Goal: Task Accomplishment & Management: Manage account settings

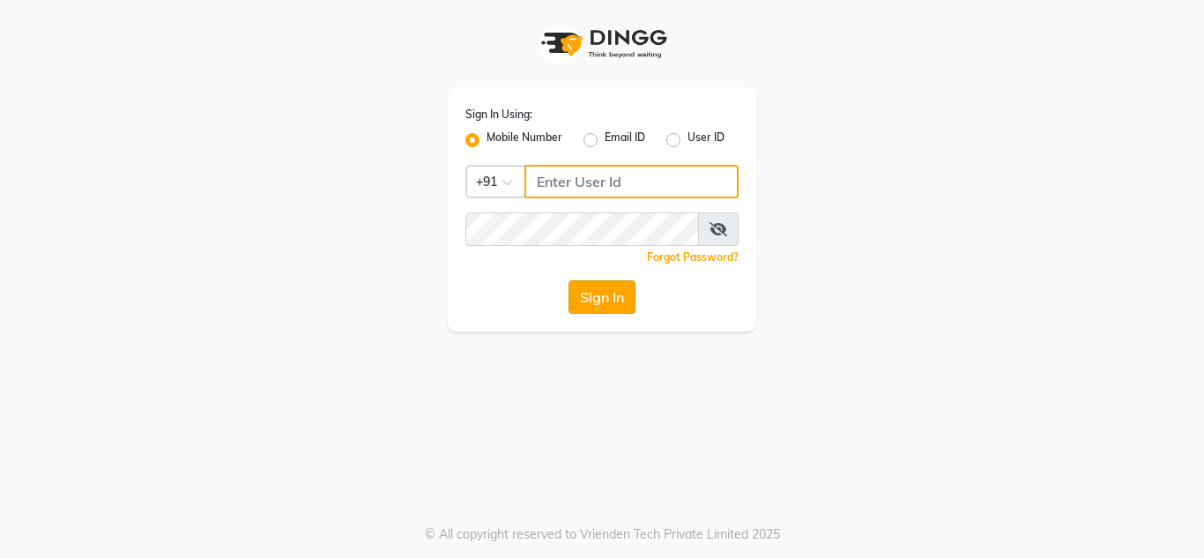
type input "8999659395"
click at [597, 307] on button "Sign In" at bounding box center [602, 296] width 67 height 33
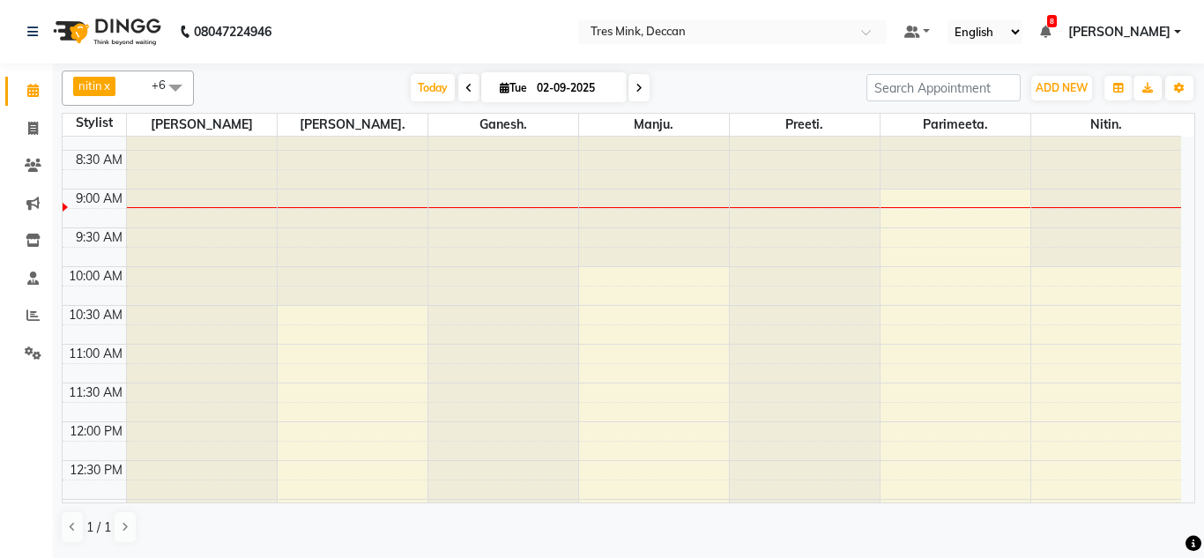
scroll to position [113, 0]
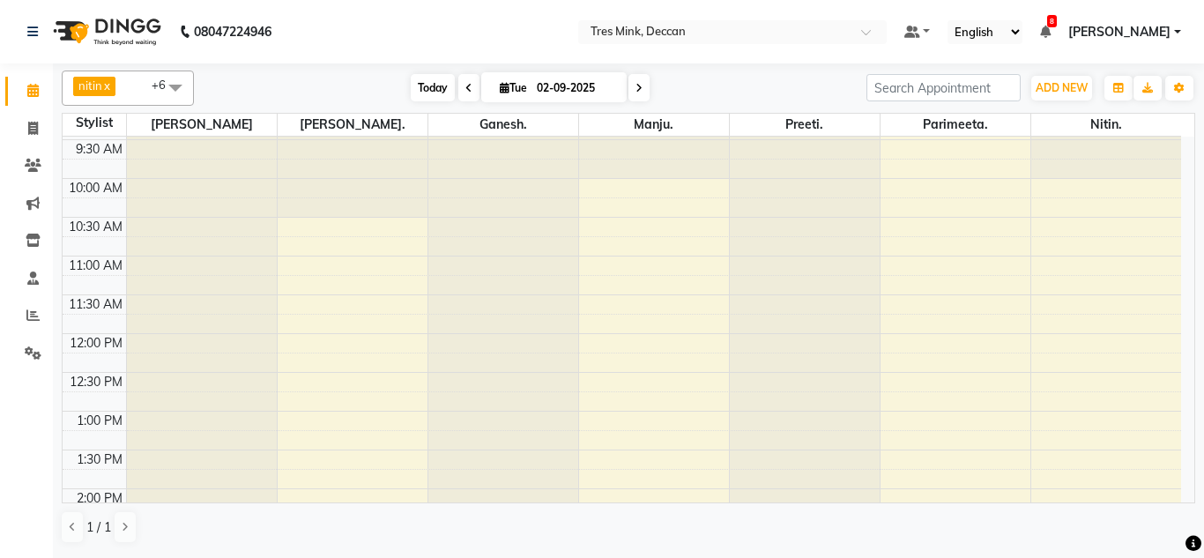
click at [442, 88] on span "Today" at bounding box center [433, 87] width 44 height 27
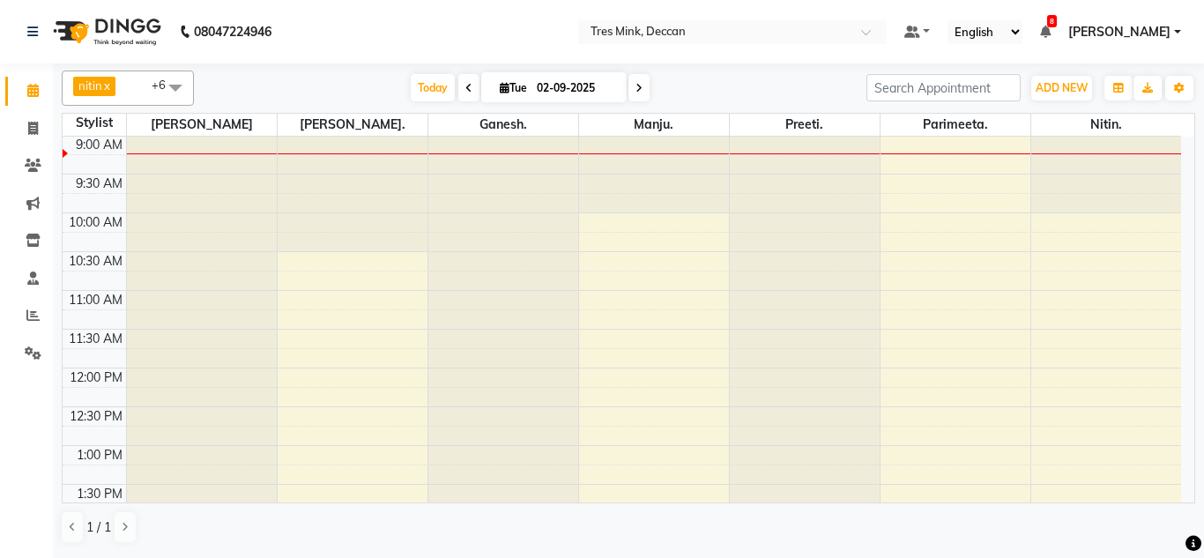
click at [641, 93] on span at bounding box center [638, 87] width 21 height 27
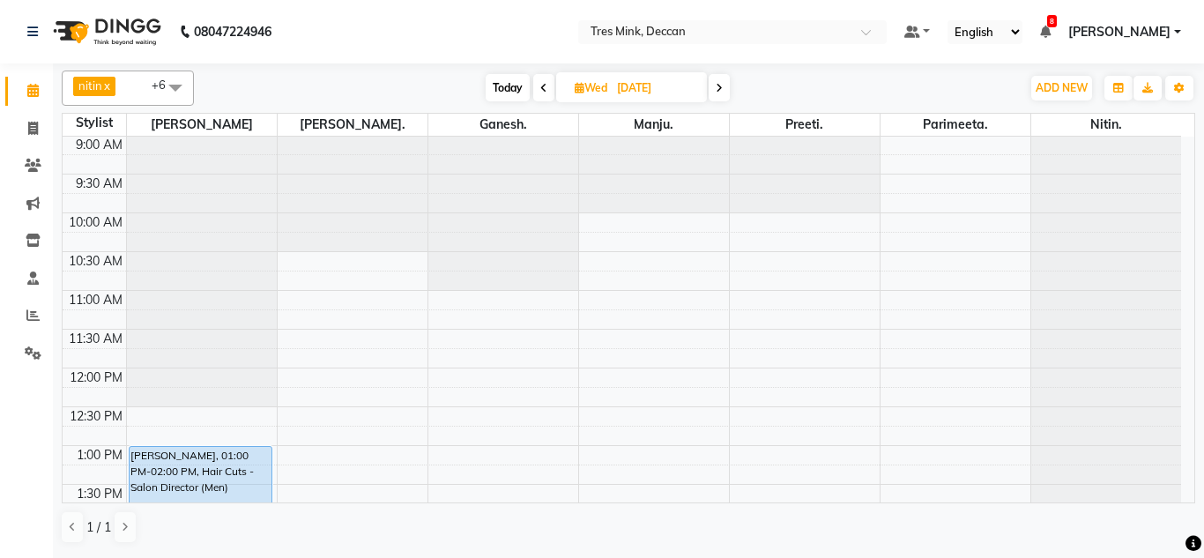
click at [541, 92] on icon at bounding box center [543, 88] width 7 height 11
type input "02-09-2025"
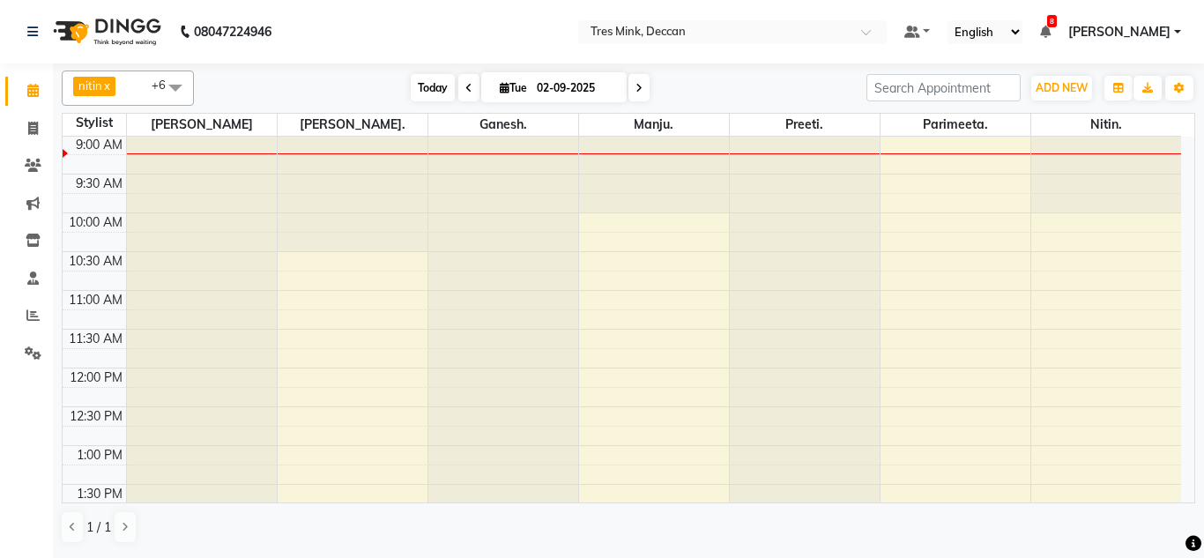
click at [437, 82] on span "Today" at bounding box center [433, 87] width 44 height 27
click at [547, 82] on input "02-09-2025" at bounding box center [576, 88] width 88 height 26
select select "9"
select select "2025"
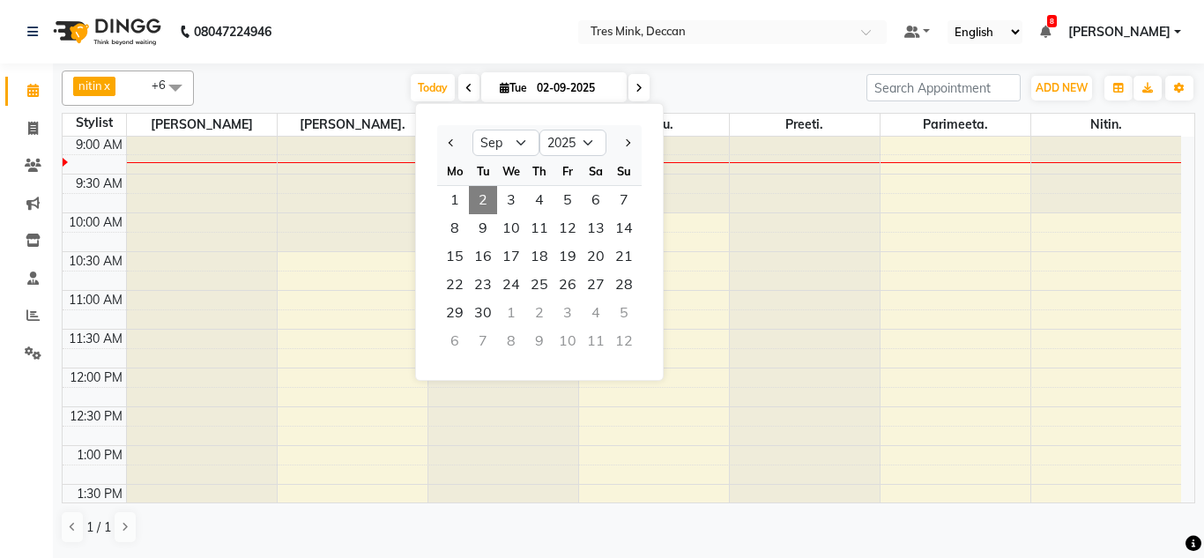
click at [428, 105] on ngb-datepicker "Jan Feb Mar Apr May Jun [DATE] Aug Sep Oct Nov [DATE] 2016 2017 2018 2019 2020 …" at bounding box center [539, 242] width 249 height 278
click at [435, 88] on span "Today" at bounding box center [433, 87] width 44 height 27
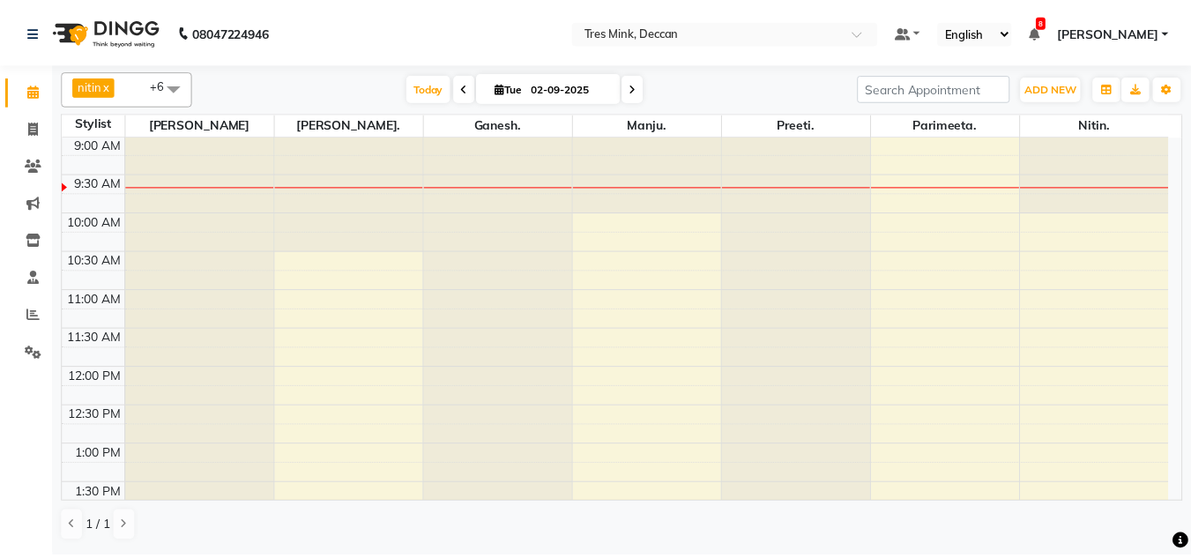
scroll to position [0, 0]
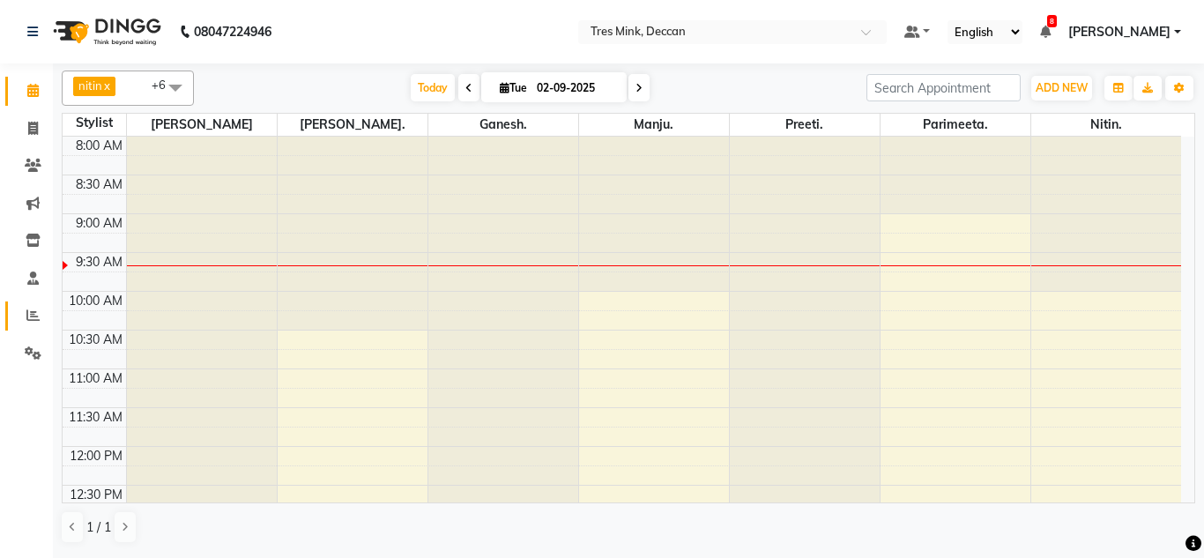
click at [28, 323] on span at bounding box center [33, 316] width 31 height 20
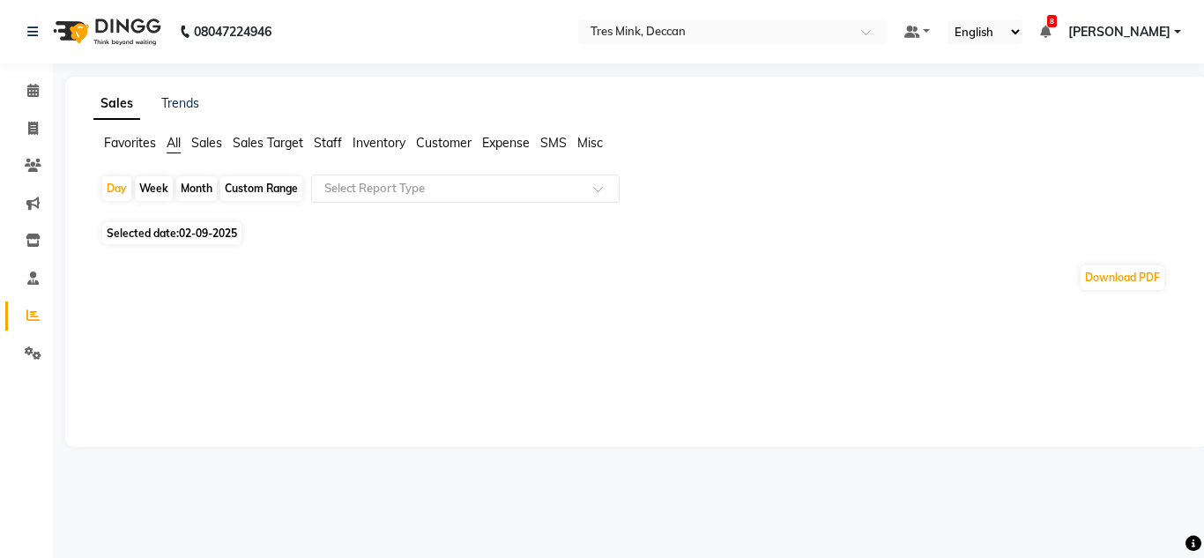
click at [108, 136] on span "Favorites" at bounding box center [130, 143] width 52 height 16
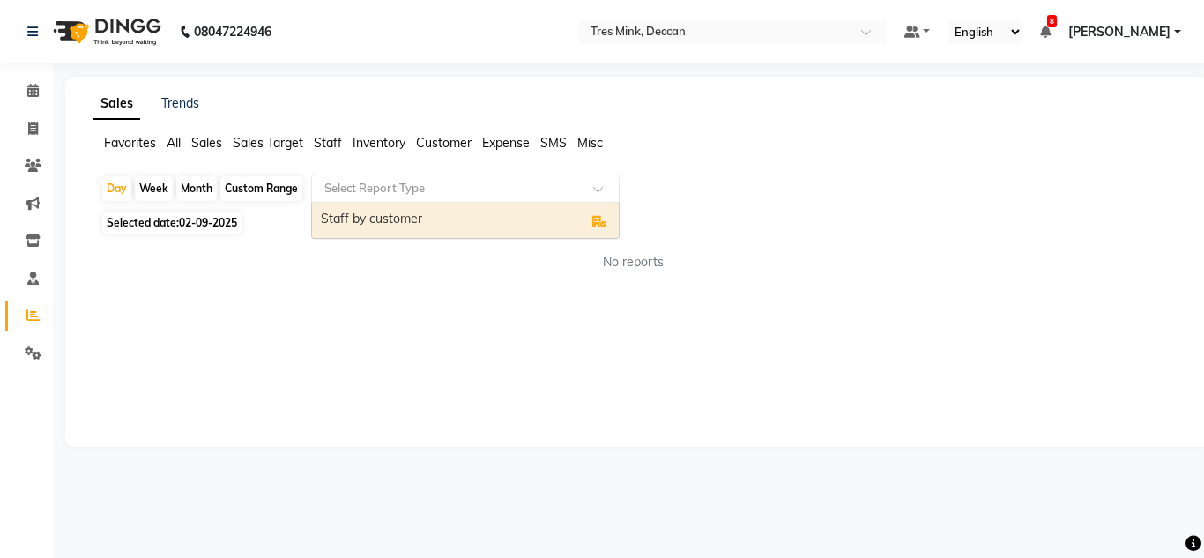
click at [399, 187] on input "text" at bounding box center [448, 189] width 254 height 18
click at [390, 229] on div "Staff by customer" at bounding box center [465, 220] width 307 height 35
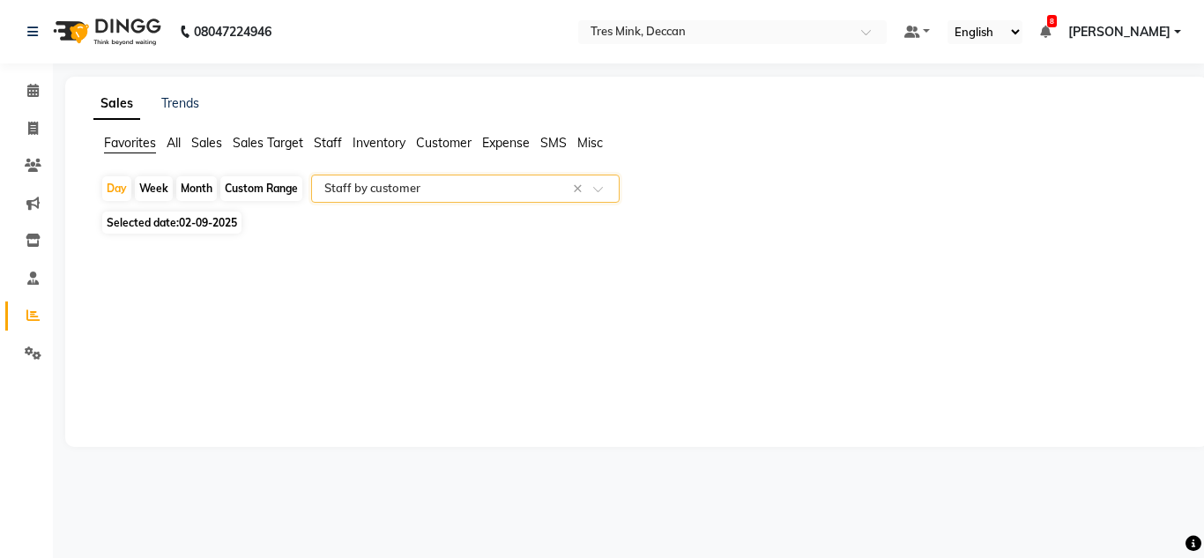
click at [235, 222] on span "02-09-2025" at bounding box center [208, 222] width 58 height 13
select select "9"
select select "2025"
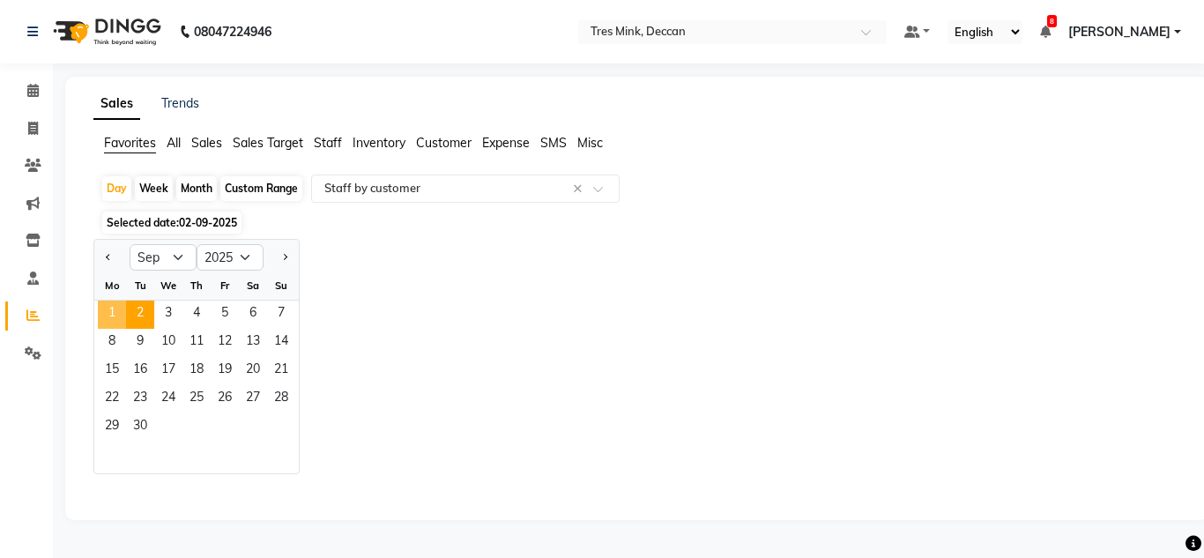
click at [110, 310] on span "1" at bounding box center [112, 315] width 28 height 28
select select "filtered_report"
select select "csv"
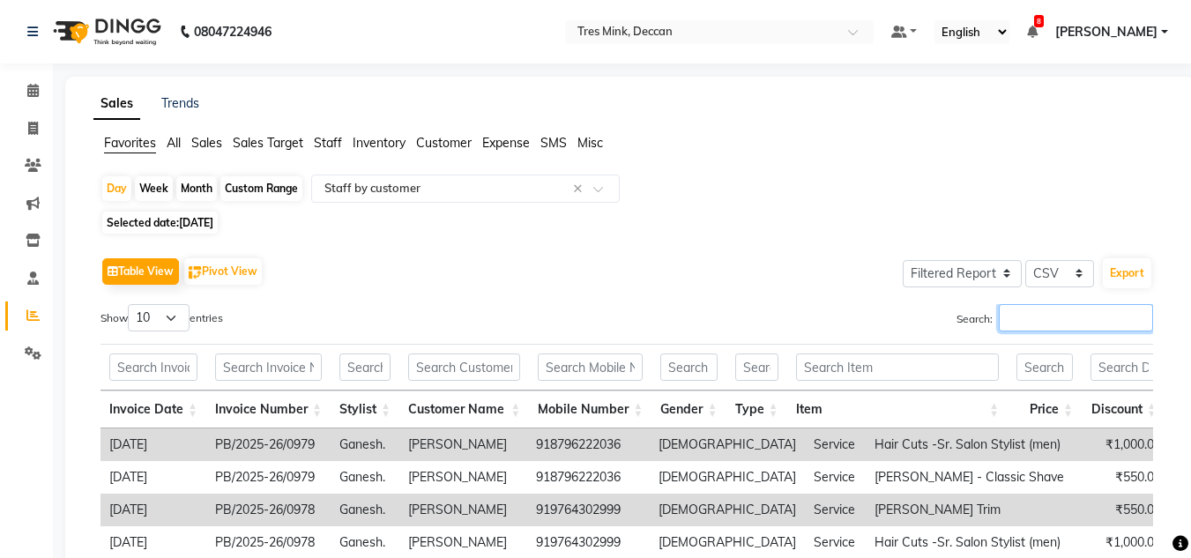
click at [1020, 318] on input "Search:" at bounding box center [1076, 317] width 154 height 27
type input "ganesh"
click at [1113, 271] on button "Export" at bounding box center [1127, 273] width 48 height 30
click at [1119, 277] on button "Export" at bounding box center [1127, 273] width 48 height 30
click at [1076, 278] on select "Select CSV PDF" at bounding box center [1059, 273] width 69 height 27
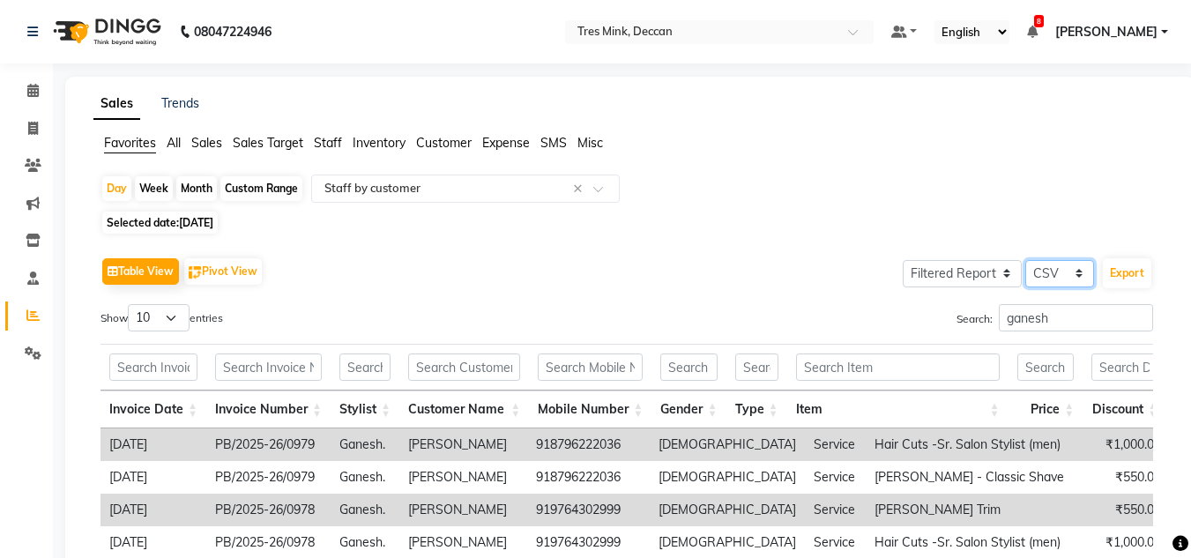
select select "pdf"
click at [1025, 260] on select "Select CSV PDF" at bounding box center [1059, 273] width 69 height 27
click at [1115, 277] on button "Export" at bounding box center [1127, 273] width 48 height 30
select select "sans-serif"
select select "14px"
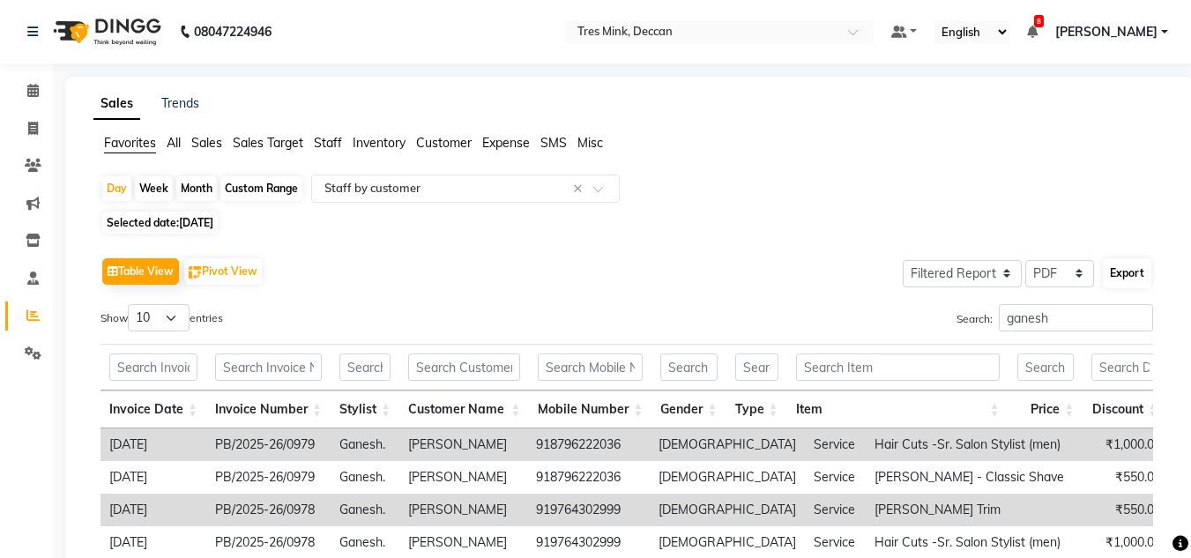
select select "template_1"
select select "A4"
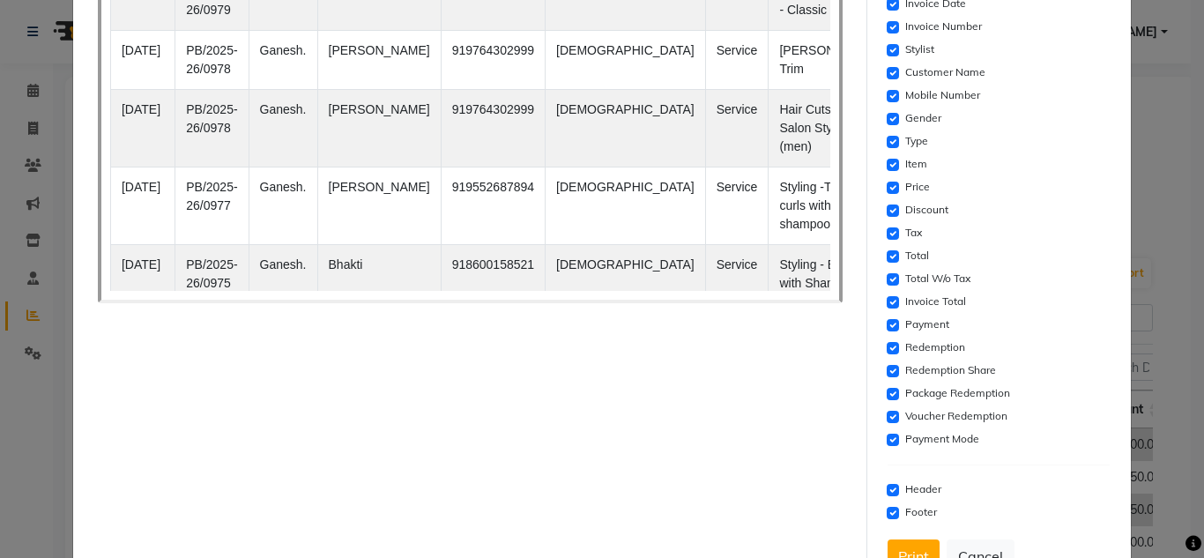
scroll to position [380, 0]
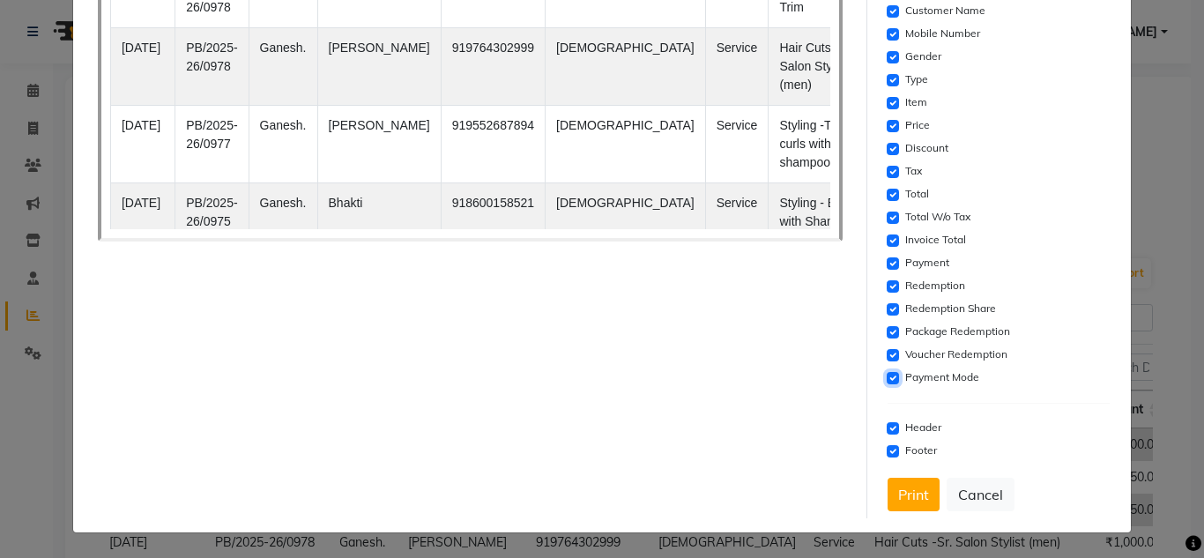
click at [887, 383] on input "checkbox" at bounding box center [893, 378] width 12 height 12
checkbox input "false"
click at [887, 356] on input "checkbox" at bounding box center [893, 355] width 12 height 12
checkbox input "false"
click at [887, 337] on input "checkbox" at bounding box center [893, 332] width 12 height 12
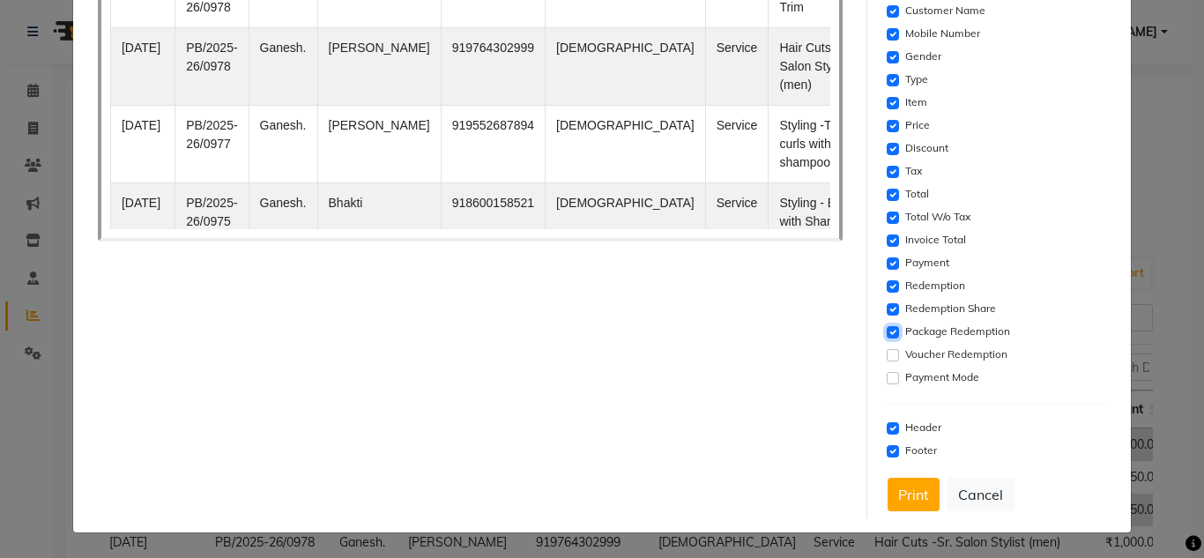
checkbox input "false"
click at [887, 306] on input "checkbox" at bounding box center [893, 309] width 12 height 12
checkbox input "false"
click at [888, 293] on div "Redemption" at bounding box center [999, 286] width 223 height 21
click at [889, 284] on input "checkbox" at bounding box center [893, 286] width 12 height 12
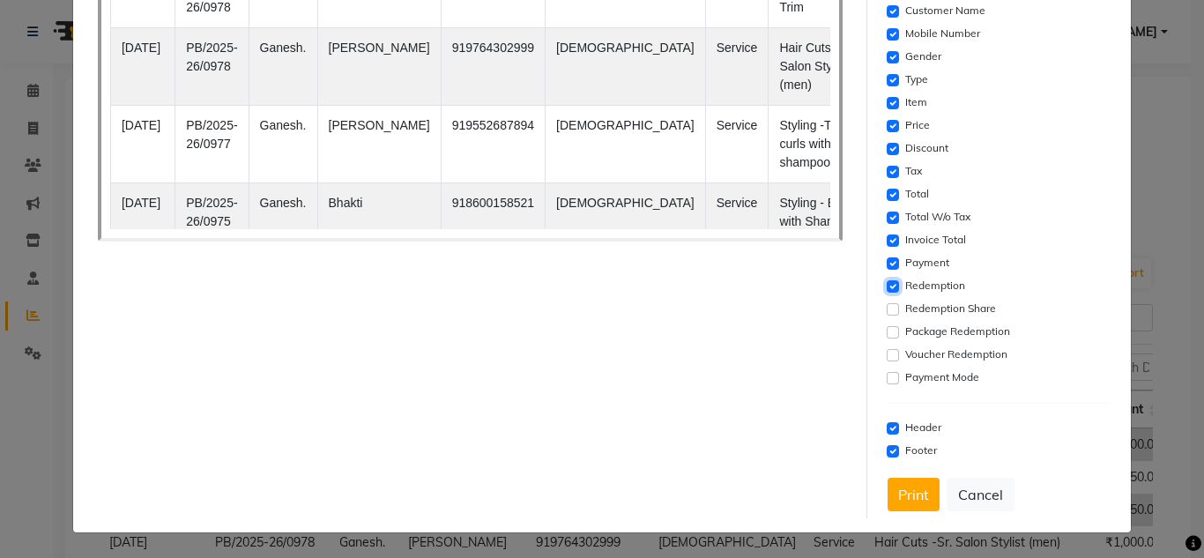
checkbox input "false"
click at [887, 266] on input "checkbox" at bounding box center [893, 263] width 12 height 12
checkbox input "false"
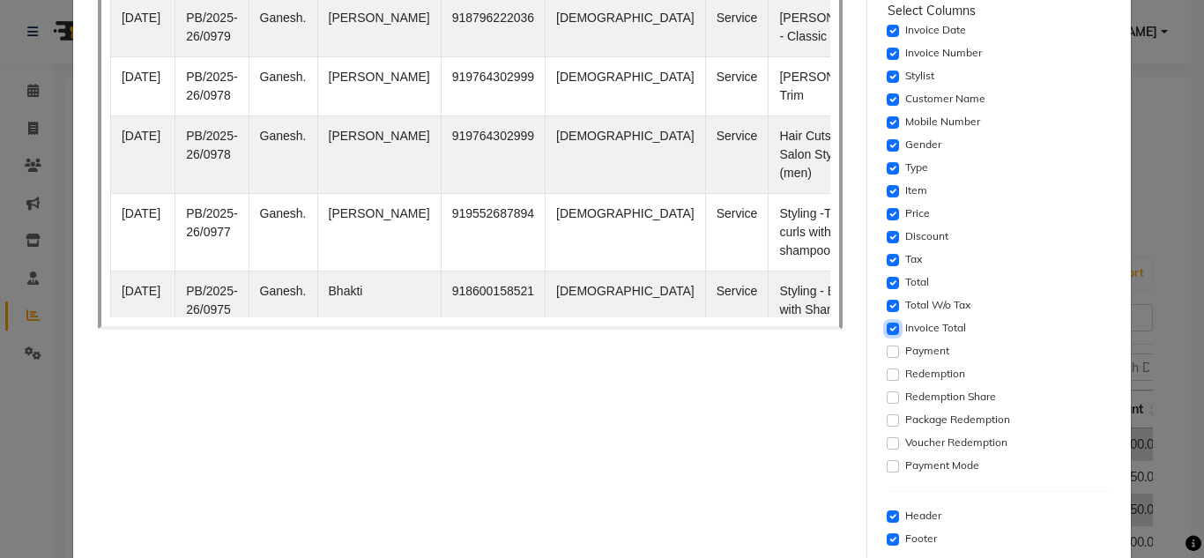
click at [887, 327] on input "checkbox" at bounding box center [893, 329] width 12 height 12
checkbox input "false"
click at [887, 282] on input "checkbox" at bounding box center [893, 283] width 12 height 12
checkbox input "false"
click at [887, 256] on input "checkbox" at bounding box center [893, 260] width 12 height 12
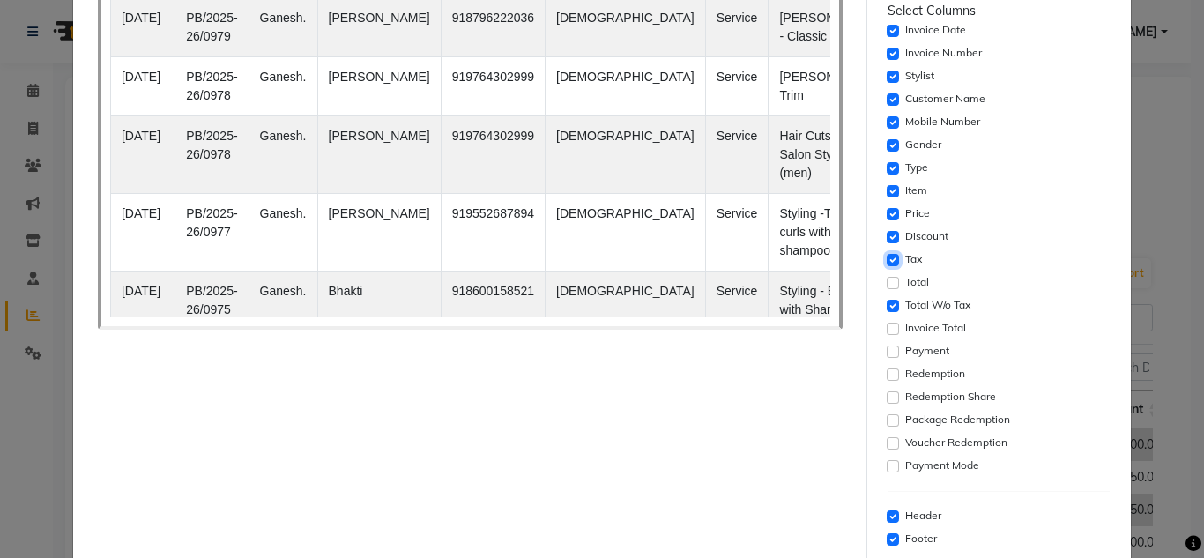
checkbox input "false"
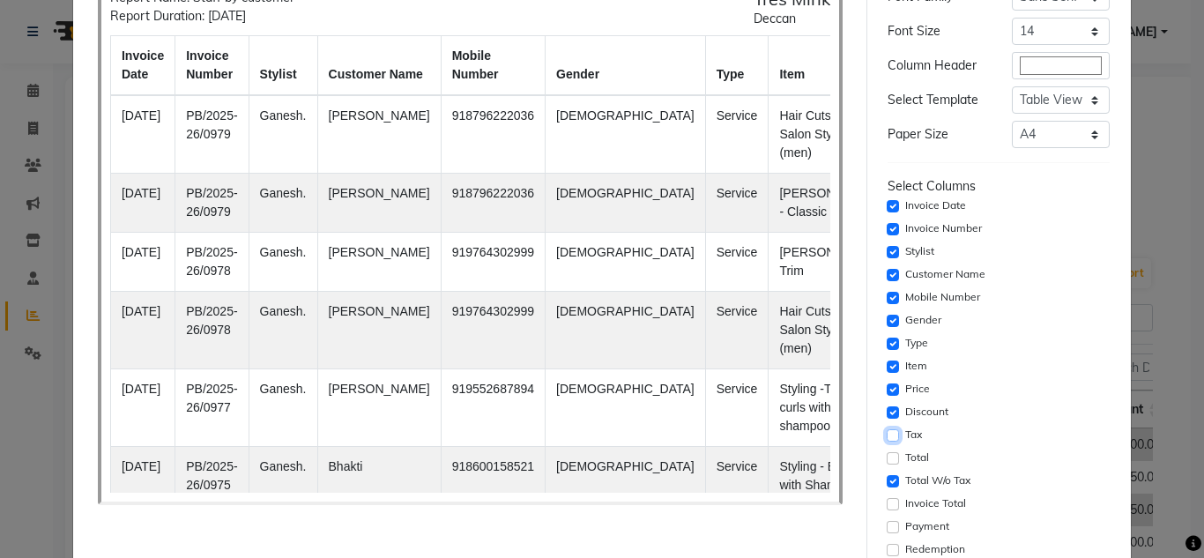
scroll to position [115, 0]
click at [887, 316] on input "checkbox" at bounding box center [893, 322] width 12 height 12
checkbox input "false"
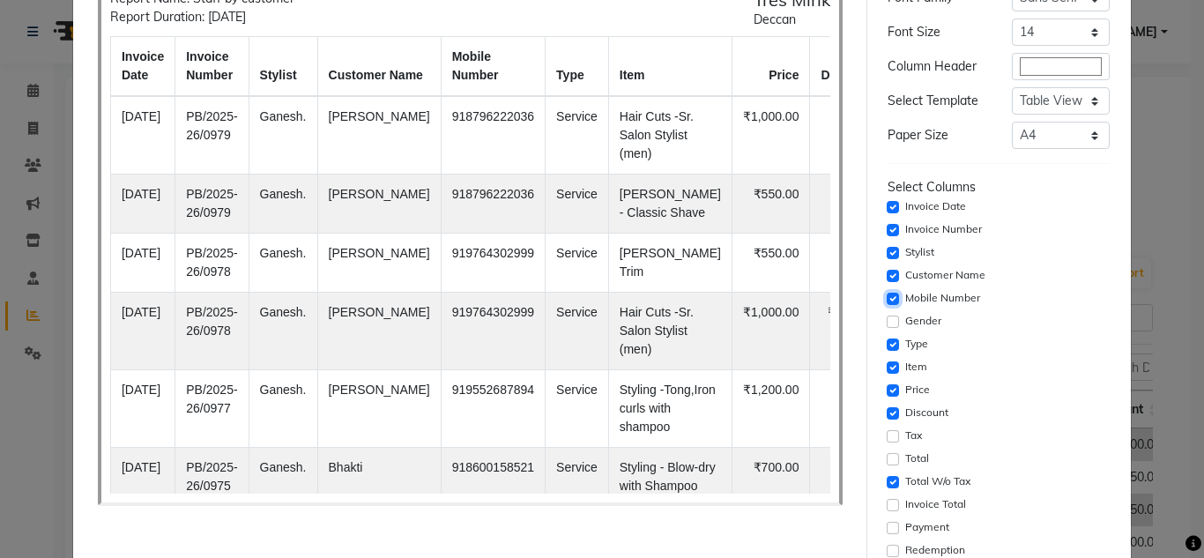
click at [887, 299] on input "checkbox" at bounding box center [893, 299] width 12 height 12
checkbox input "false"
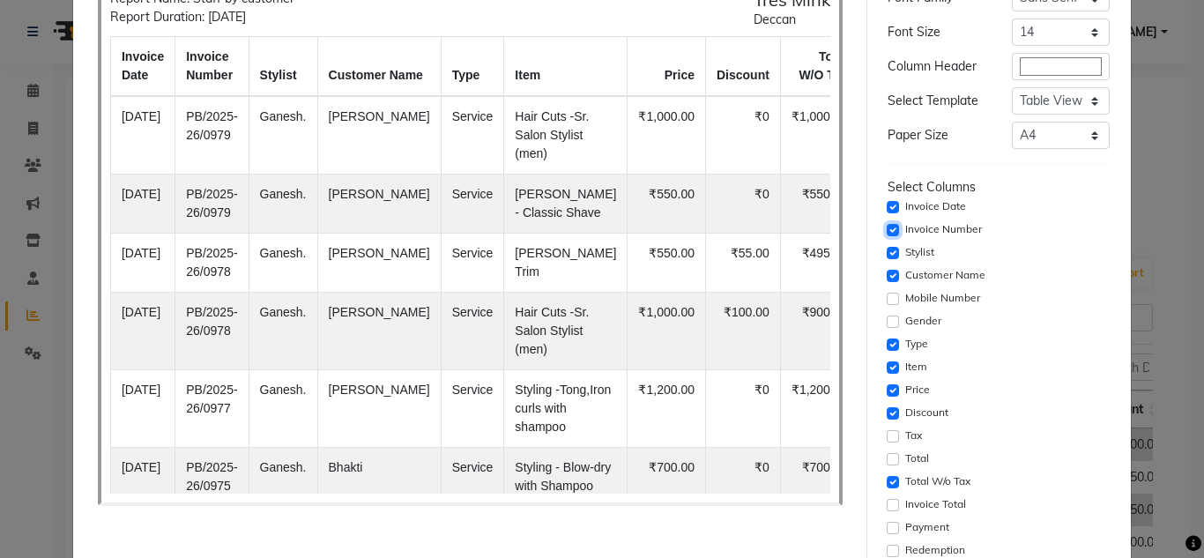
click at [887, 224] on input "checkbox" at bounding box center [893, 230] width 12 height 12
checkbox input "false"
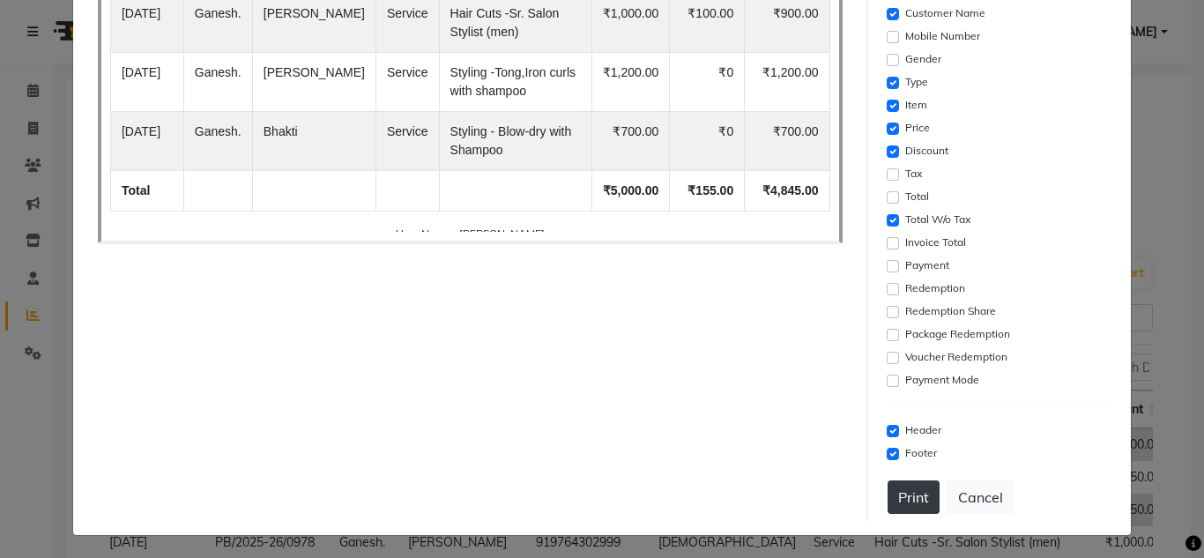
scroll to position [380, 0]
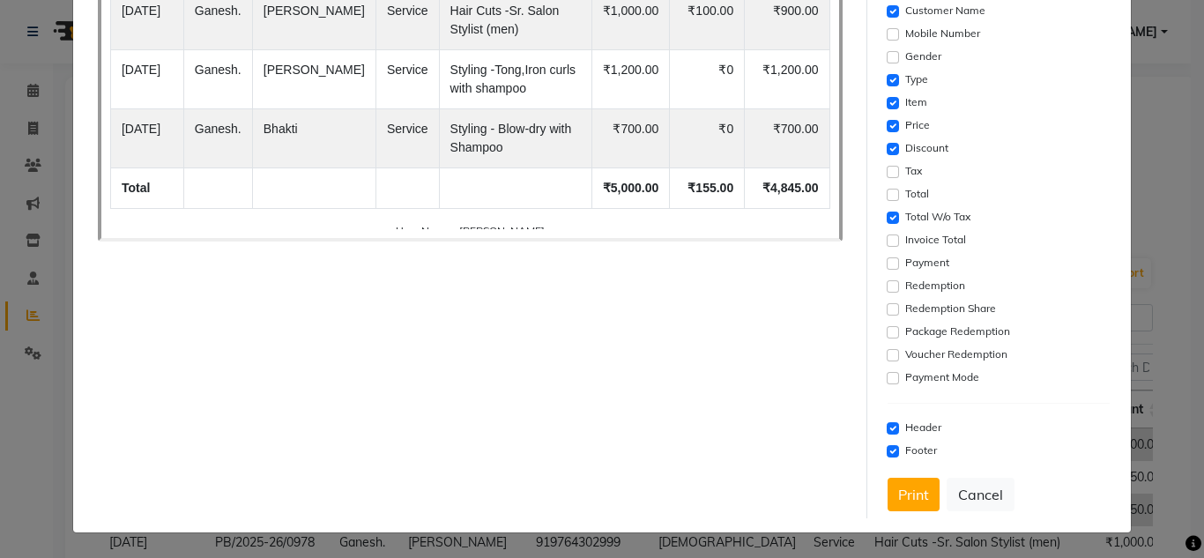
click at [889, 513] on div "Settings Font Family Select Sans Serif Monospace Serif Font Size Select 8 9 10 …" at bounding box center [999, 93] width 237 height 852
click at [892, 501] on button "Print" at bounding box center [914, 494] width 52 height 33
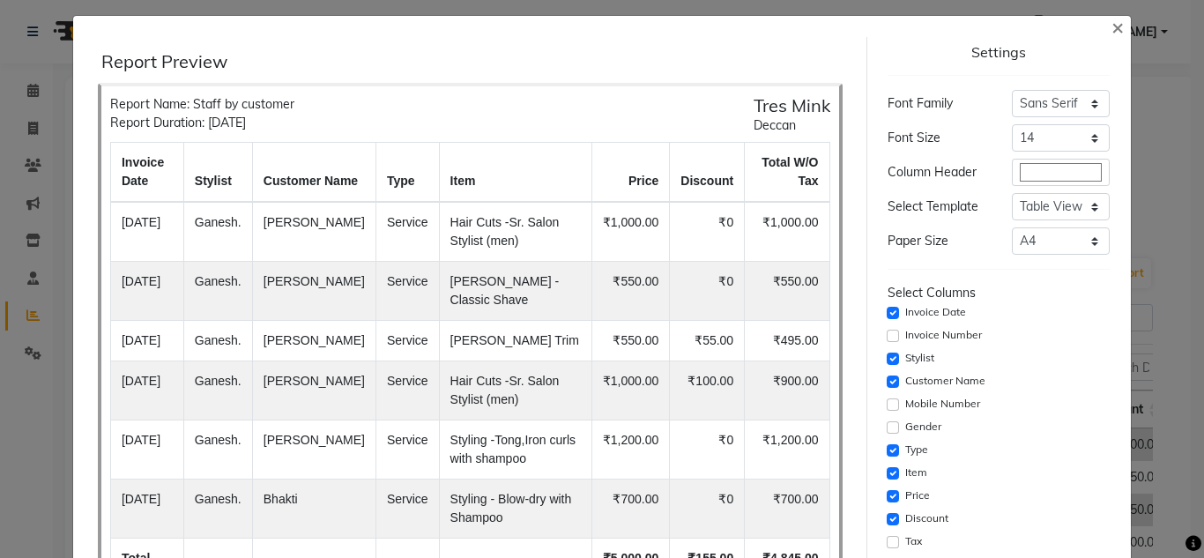
scroll to position [0, 0]
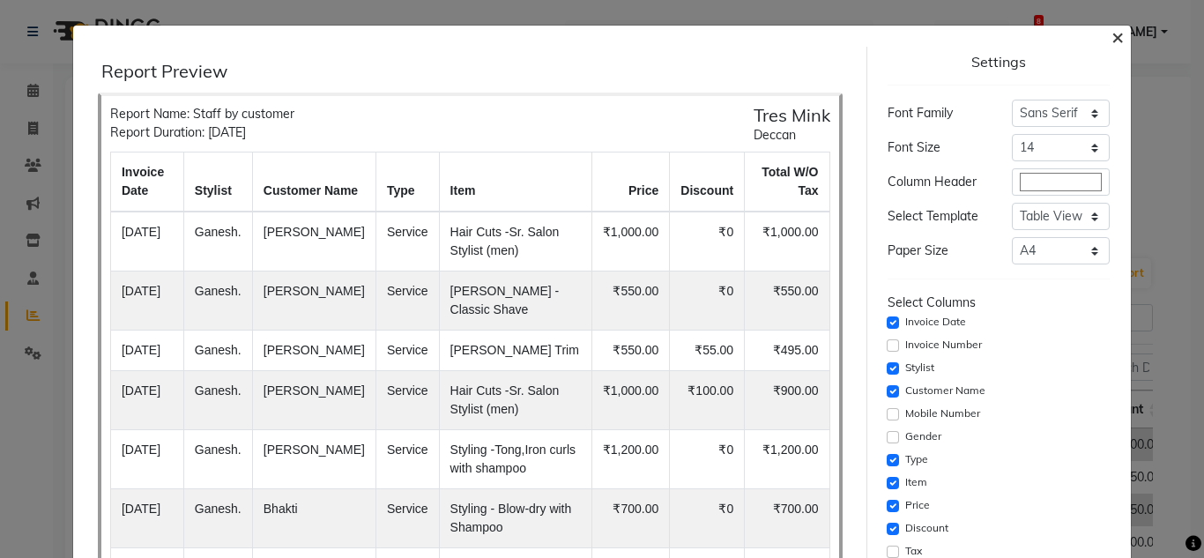
click at [1112, 33] on span "×" at bounding box center [1118, 36] width 12 height 26
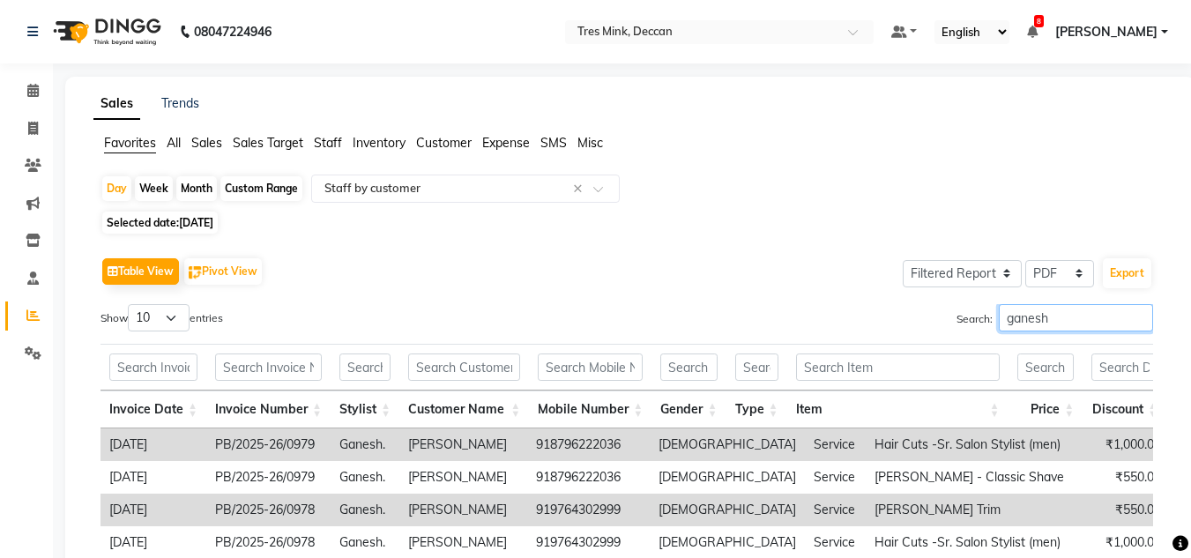
click at [1022, 315] on input "ganesh" at bounding box center [1076, 317] width 154 height 27
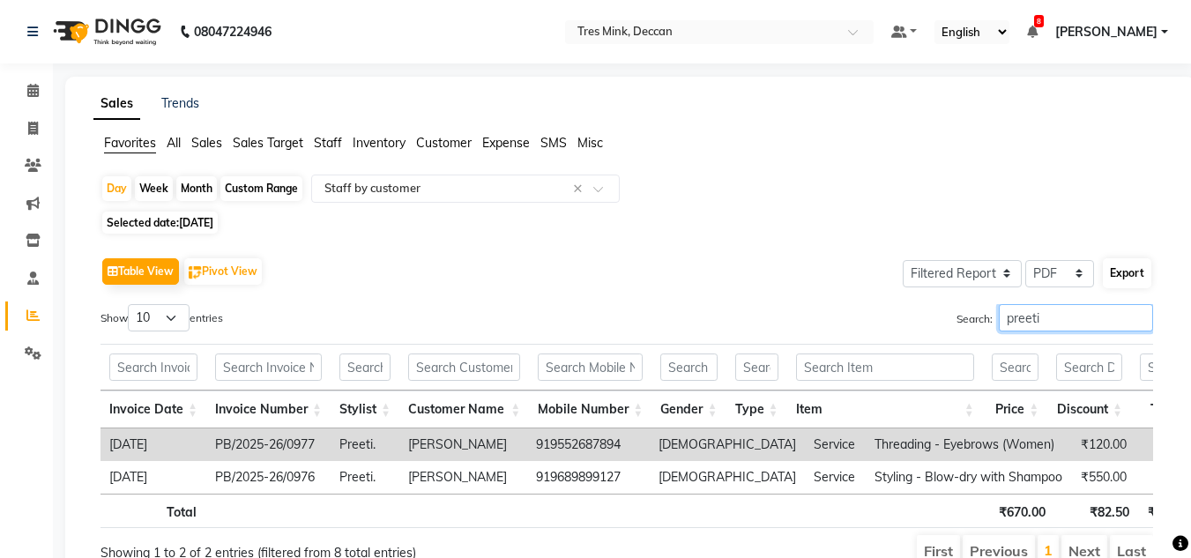
type input "preeti"
click at [1143, 268] on button "Export" at bounding box center [1127, 273] width 48 height 30
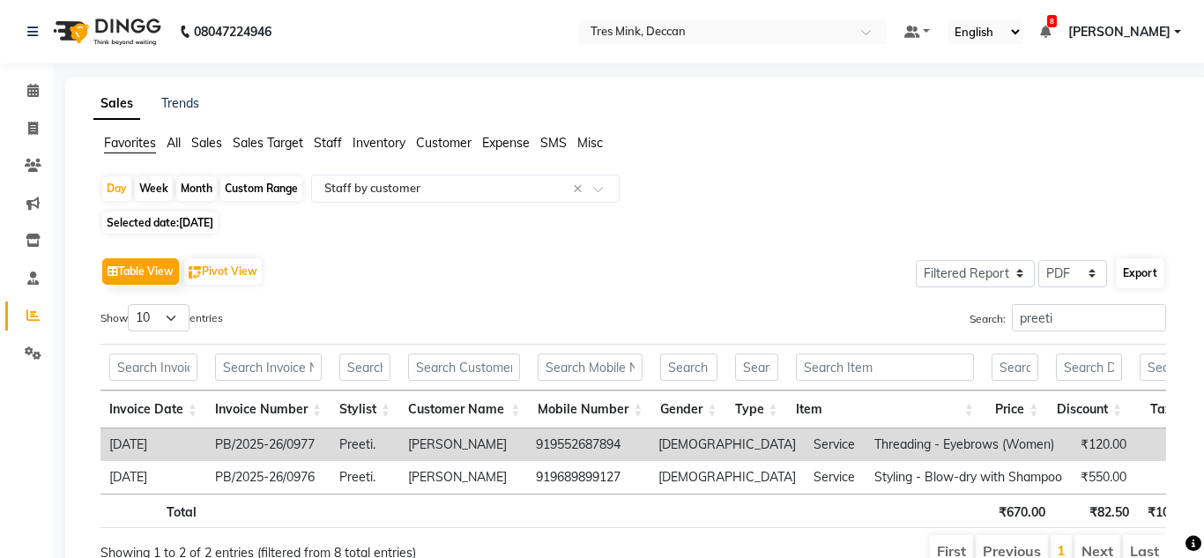
select select "sans-serif"
select select "14px"
select select "template_1"
select select "A4"
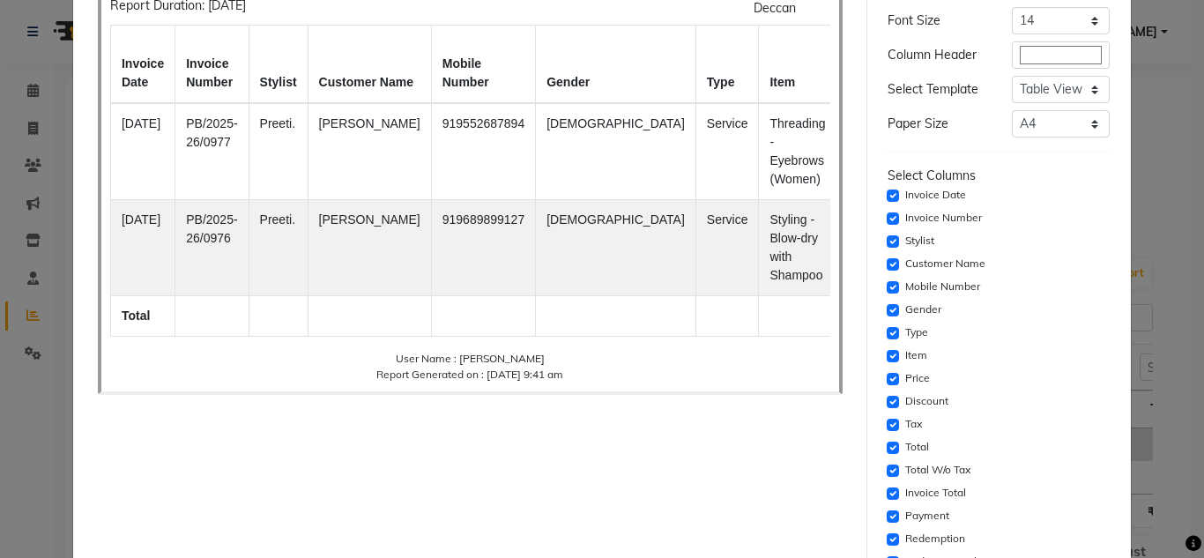
scroll to position [264, 0]
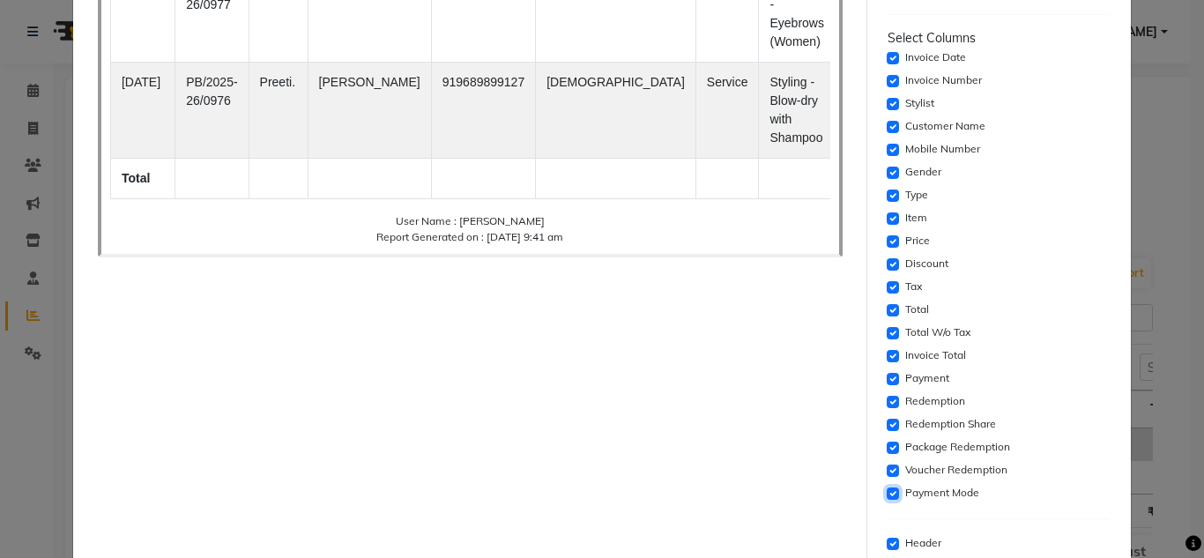
click at [887, 495] on input "checkbox" at bounding box center [893, 493] width 12 height 12
checkbox input "false"
click at [887, 474] on input "checkbox" at bounding box center [893, 471] width 12 height 12
checkbox input "false"
click at [887, 449] on input "checkbox" at bounding box center [893, 448] width 12 height 12
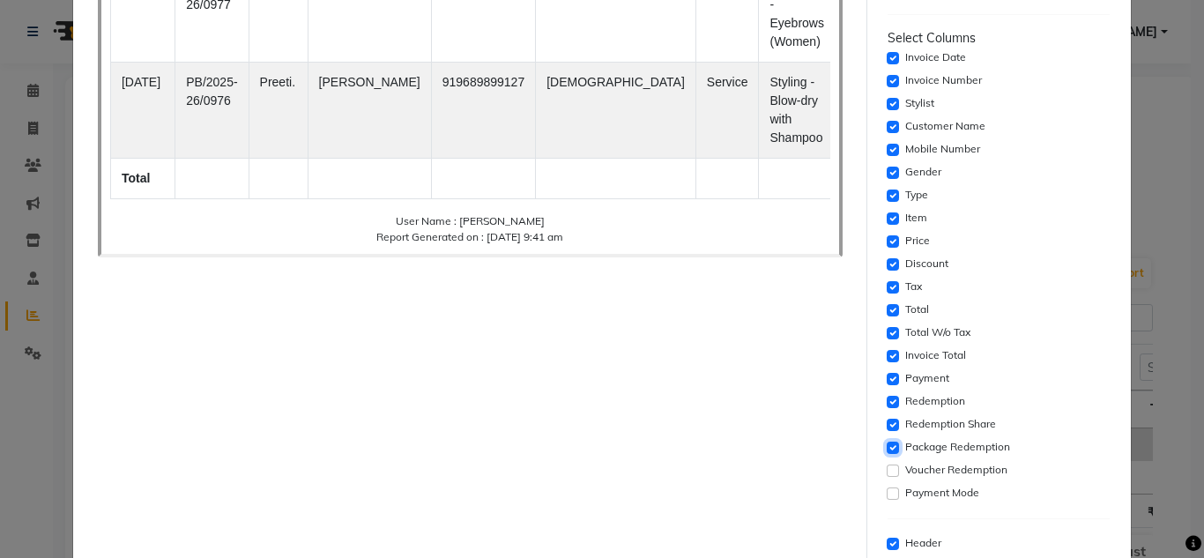
checkbox input "false"
click at [888, 425] on input "checkbox" at bounding box center [893, 425] width 12 height 12
checkbox input "false"
click at [888, 390] on div "Payment" at bounding box center [999, 378] width 223 height 21
click at [887, 396] on input "checkbox" at bounding box center [893, 402] width 12 height 12
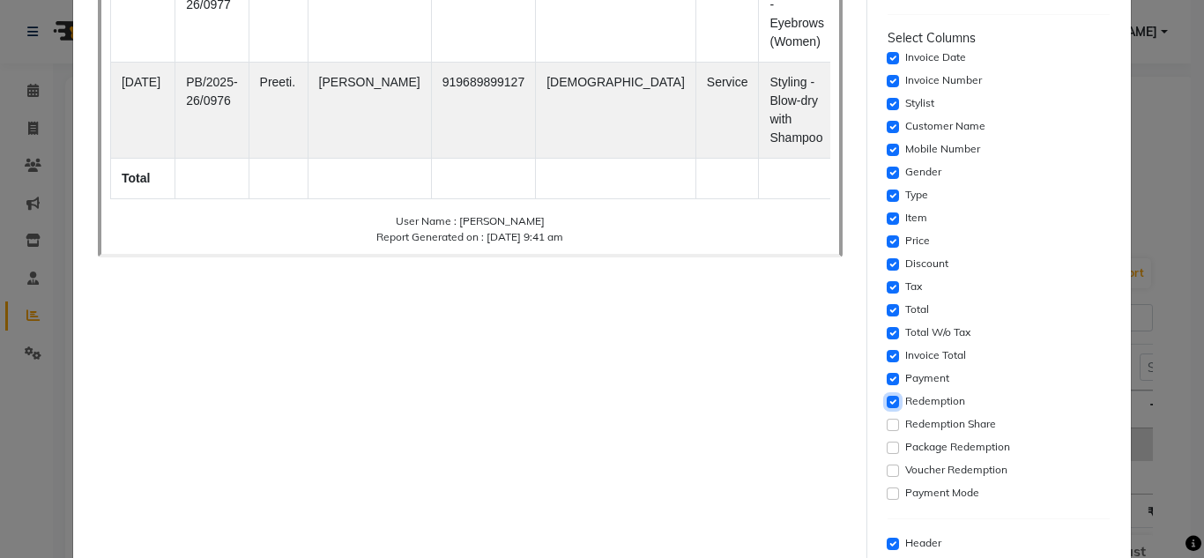
checkbox input "false"
click at [887, 377] on input "checkbox" at bounding box center [893, 379] width 12 height 12
checkbox input "false"
click at [888, 363] on div "Invoice Total" at bounding box center [999, 356] width 223 height 21
drag, startPoint x: 881, startPoint y: 345, endPoint x: 883, endPoint y: 354, distance: 9.9
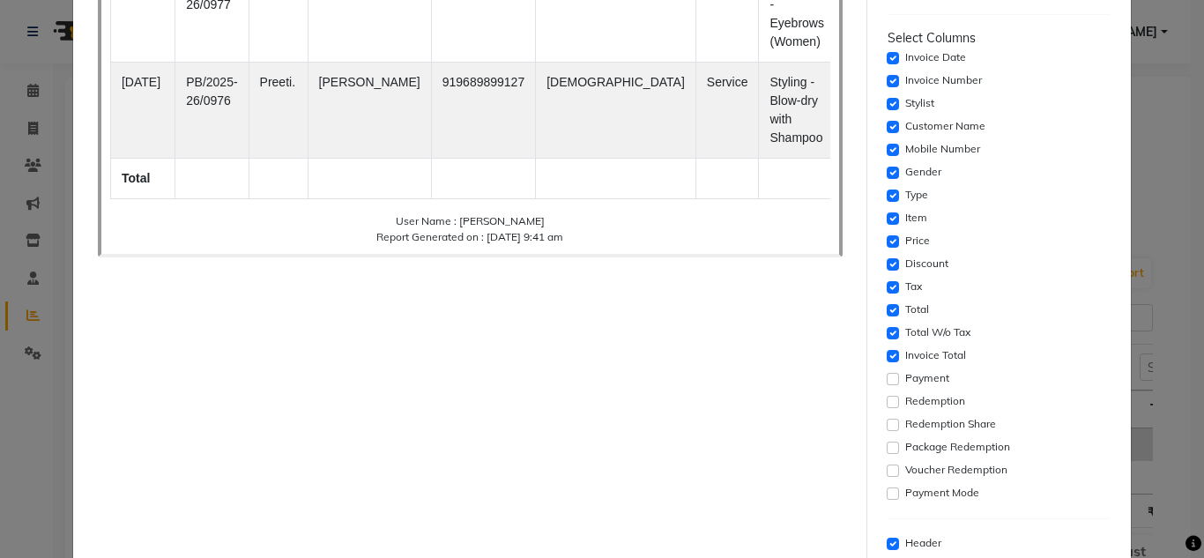
click at [888, 351] on div "Select Columns Invoice Date Invoice Number Stylist Customer Name Mobile Number …" at bounding box center [999, 266] width 223 height 475
click at [887, 355] on input "checkbox" at bounding box center [893, 356] width 12 height 12
checkbox input "false"
click at [887, 314] on input "checkbox" at bounding box center [893, 310] width 12 height 12
checkbox input "false"
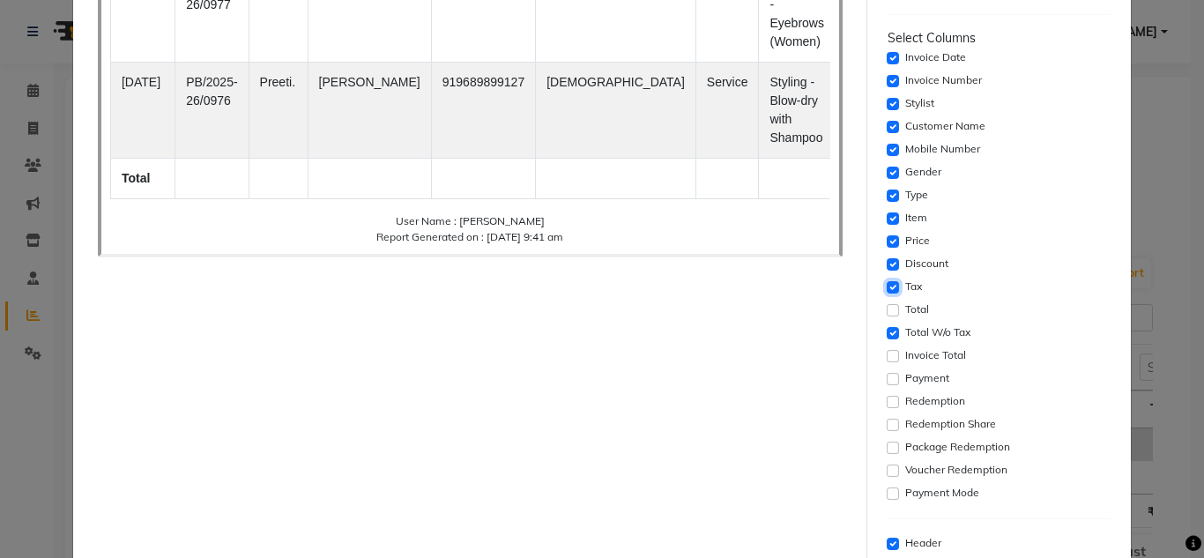
click at [887, 288] on input "checkbox" at bounding box center [893, 287] width 12 height 12
checkbox input "false"
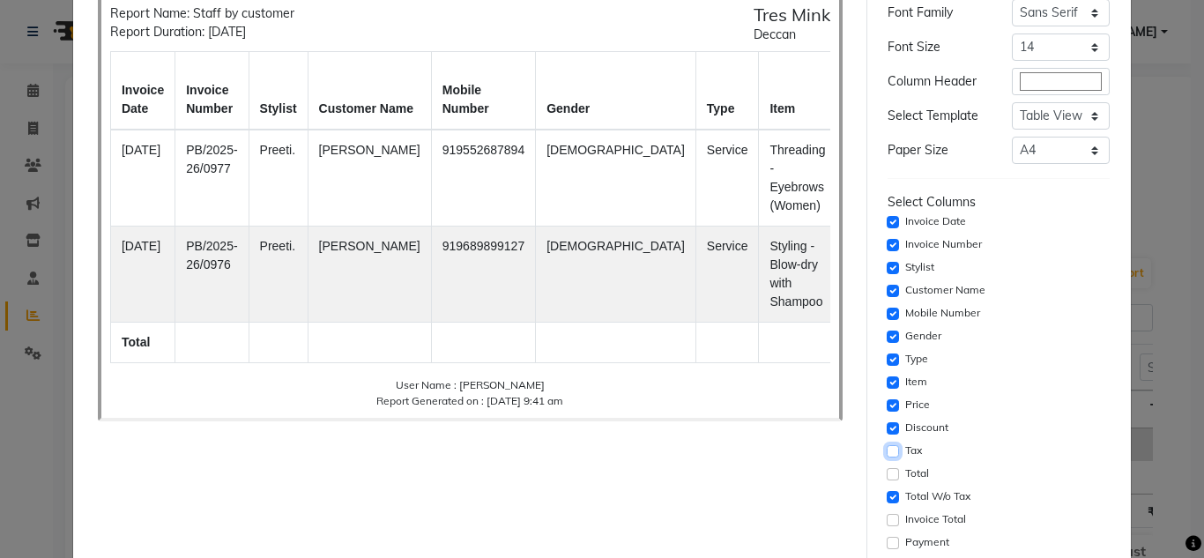
scroll to position [88, 0]
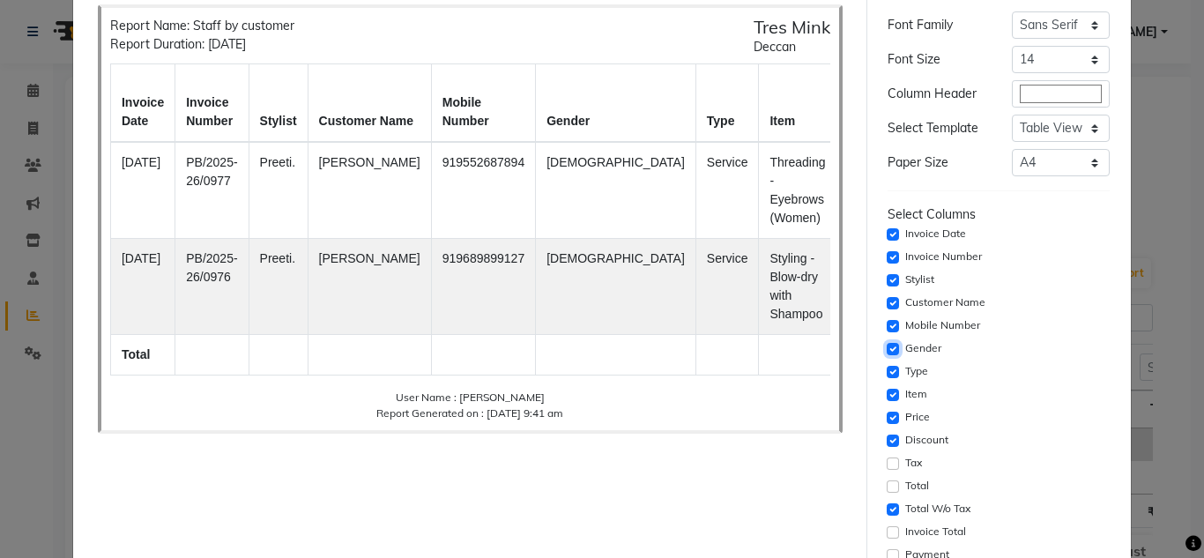
click at [887, 346] on input "checkbox" at bounding box center [893, 349] width 12 height 12
checkbox input "false"
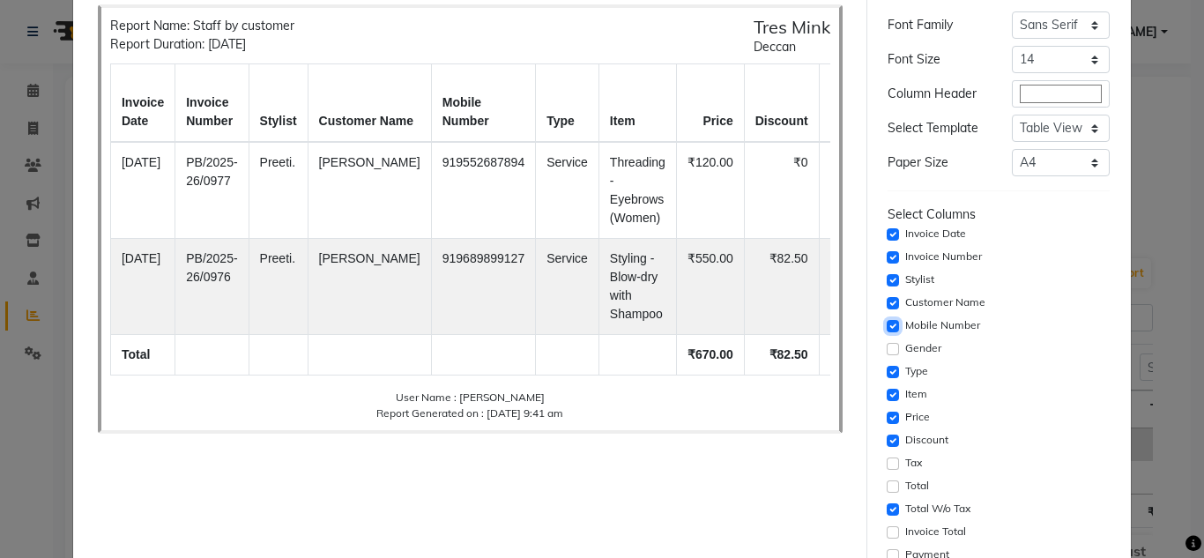
click at [887, 323] on input "checkbox" at bounding box center [893, 326] width 12 height 12
checkbox input "false"
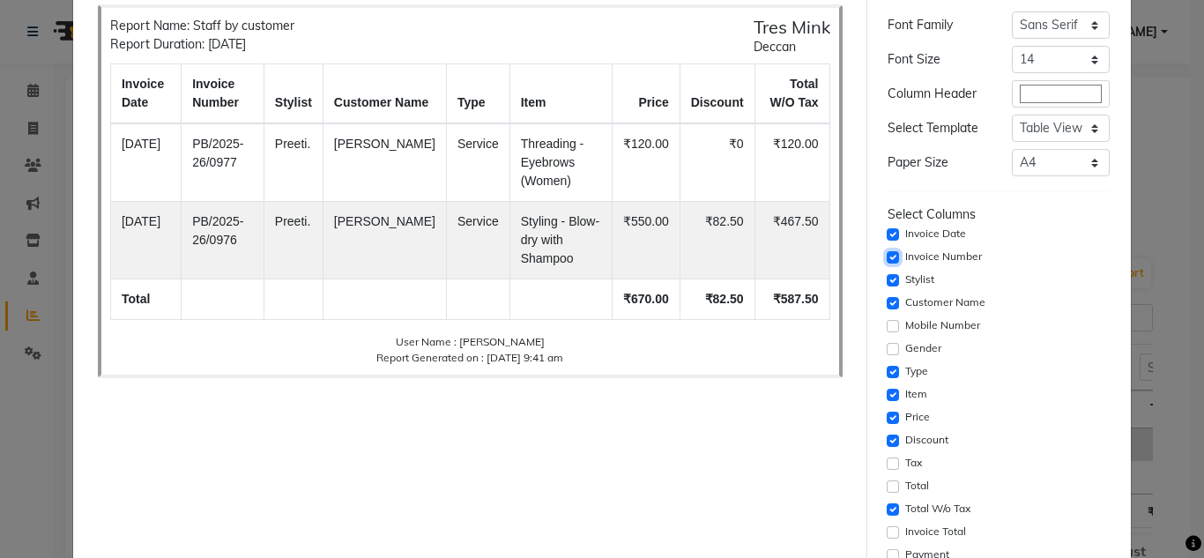
click at [887, 256] on input "checkbox" at bounding box center [893, 257] width 12 height 12
checkbox input "false"
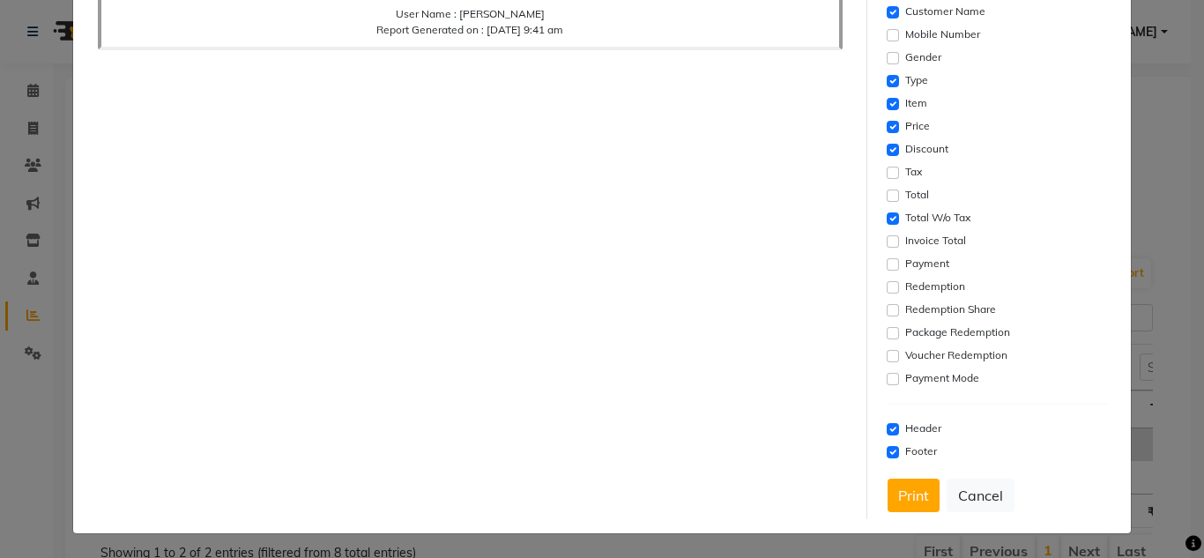
scroll to position [380, 0]
click at [906, 492] on button "Print" at bounding box center [914, 494] width 52 height 33
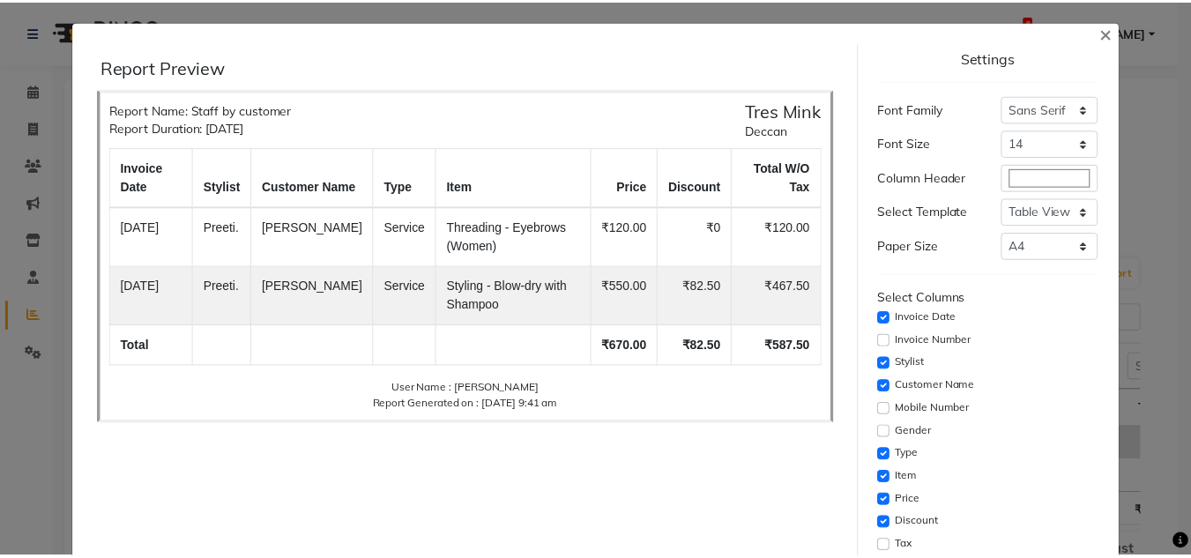
scroll to position [0, 0]
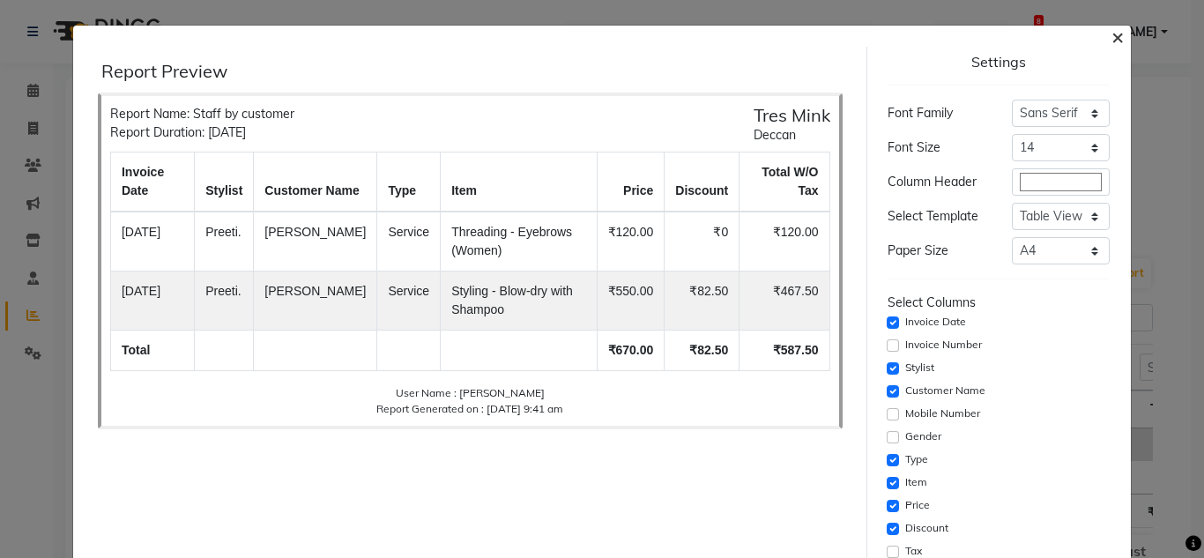
click at [1112, 37] on span "×" at bounding box center [1118, 36] width 12 height 26
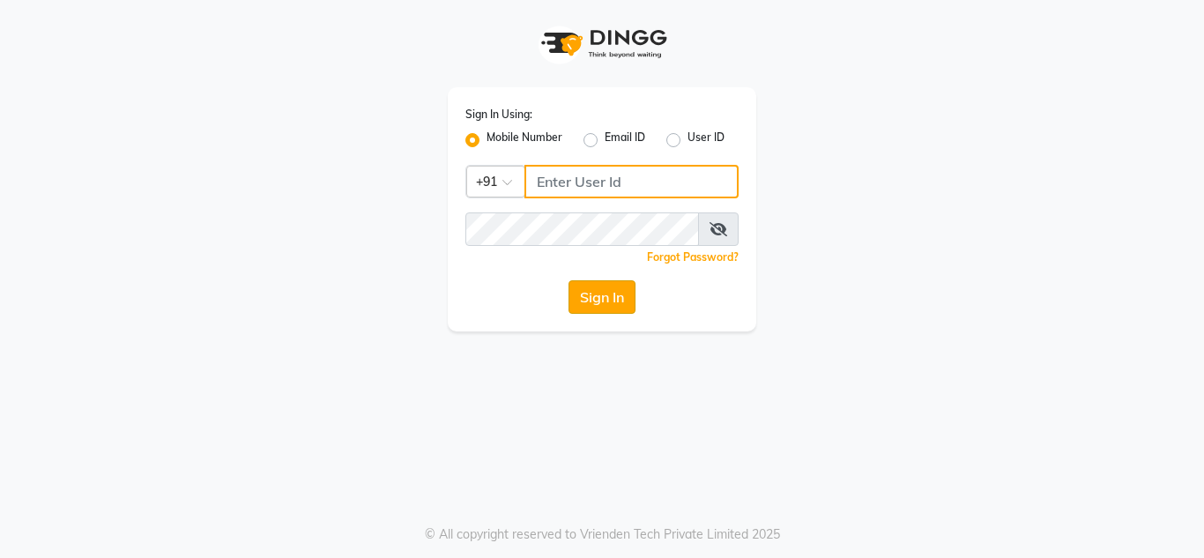
type input "8999659395"
click at [614, 302] on button "Sign In" at bounding box center [602, 296] width 67 height 33
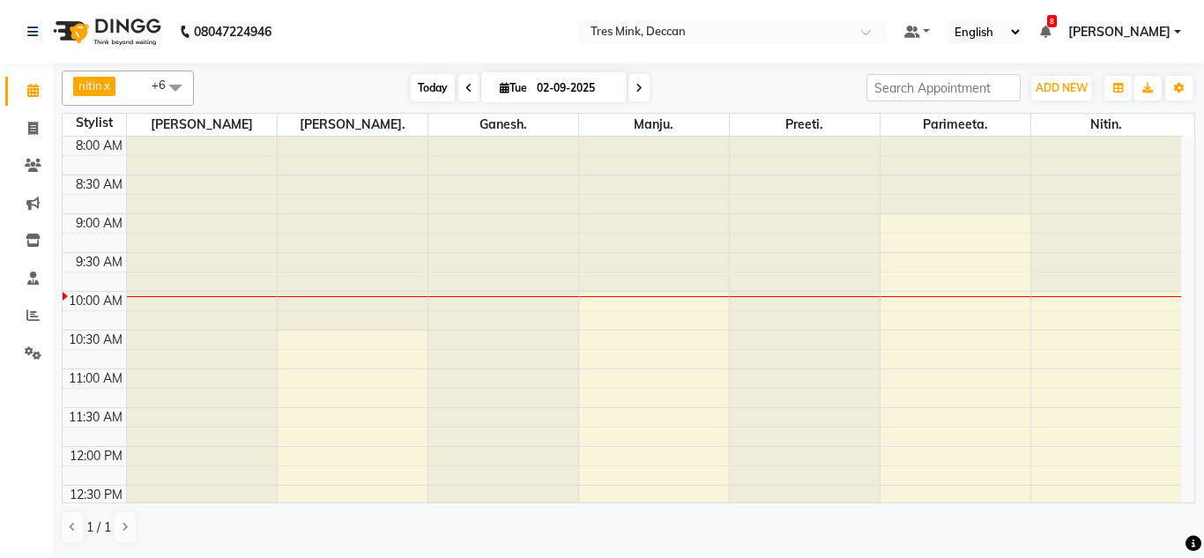
click at [443, 90] on span "Today" at bounding box center [433, 87] width 44 height 27
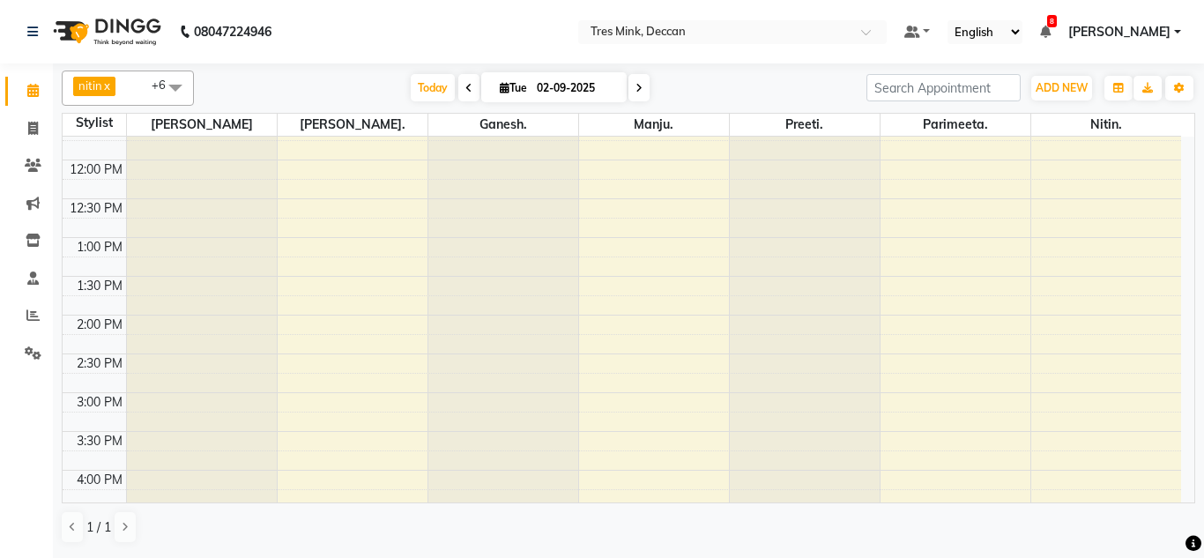
scroll to position [420, 0]
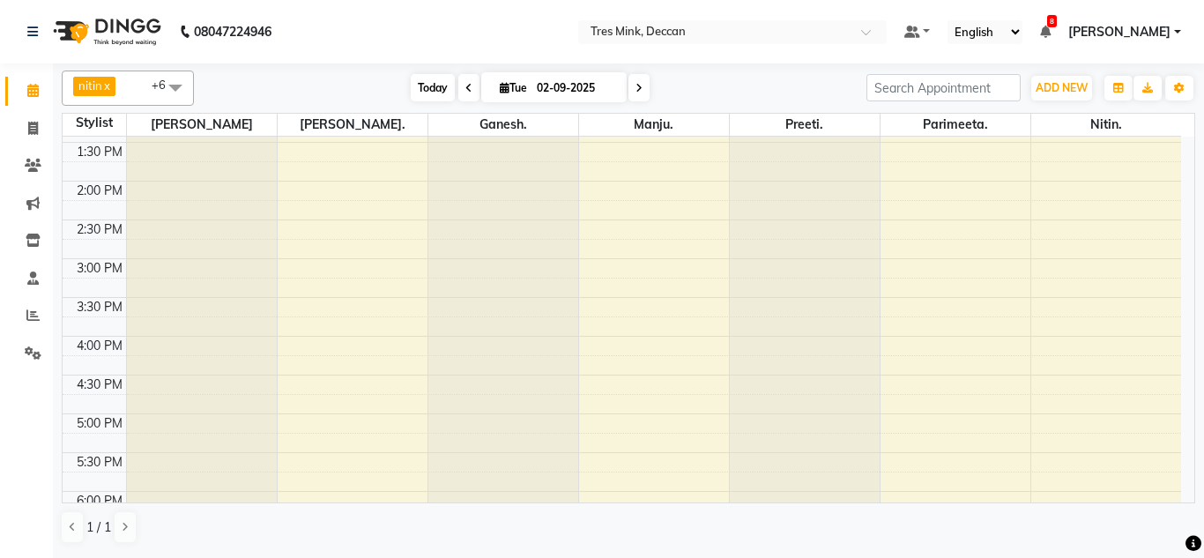
click at [420, 78] on span "Today" at bounding box center [433, 87] width 44 height 27
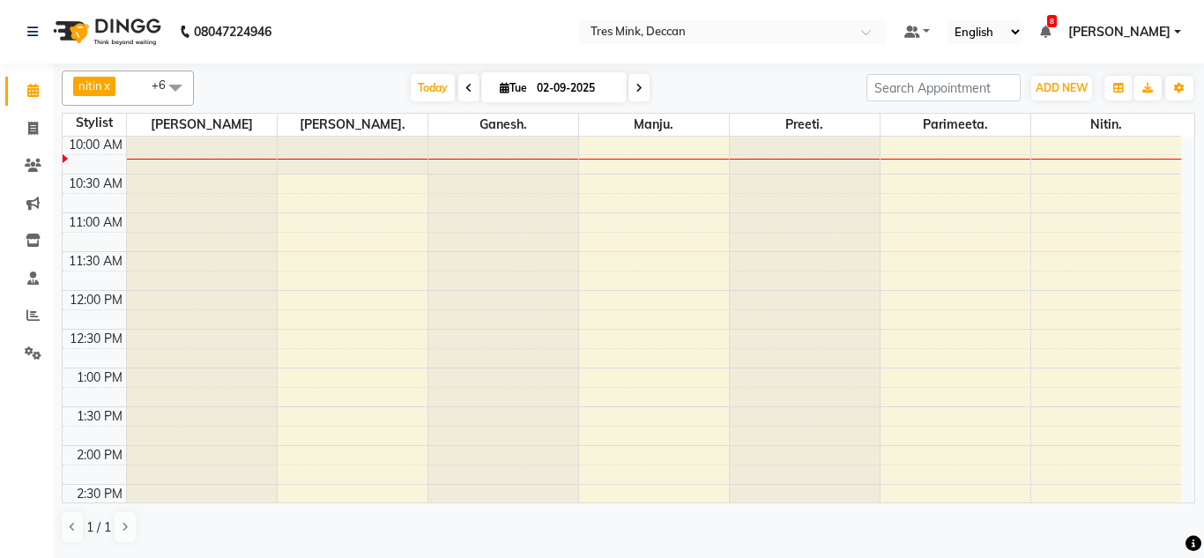
click at [469, 81] on span at bounding box center [468, 87] width 21 height 27
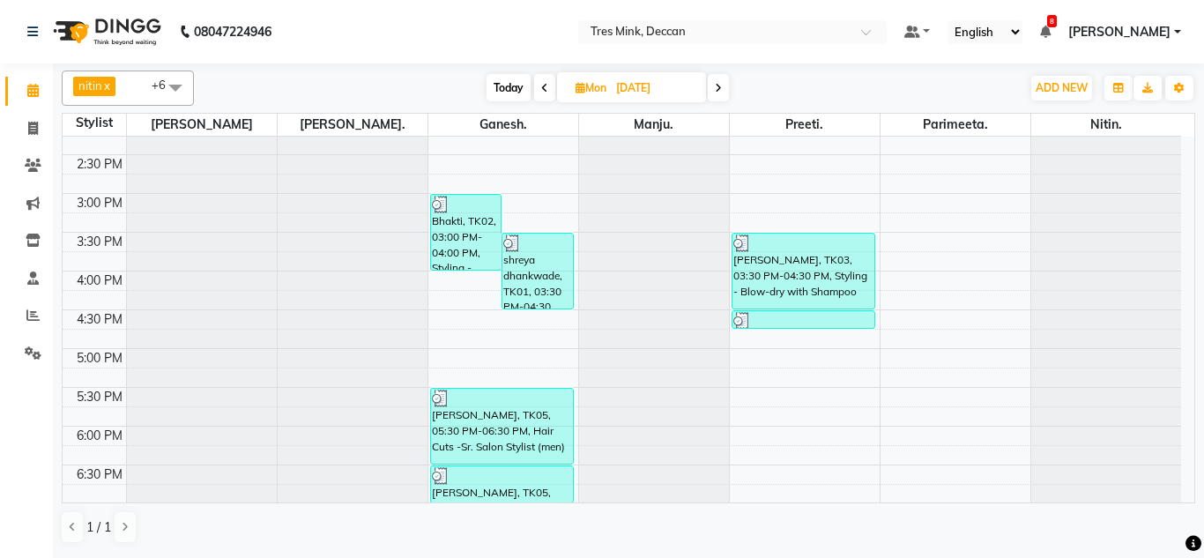
scroll to position [642, 0]
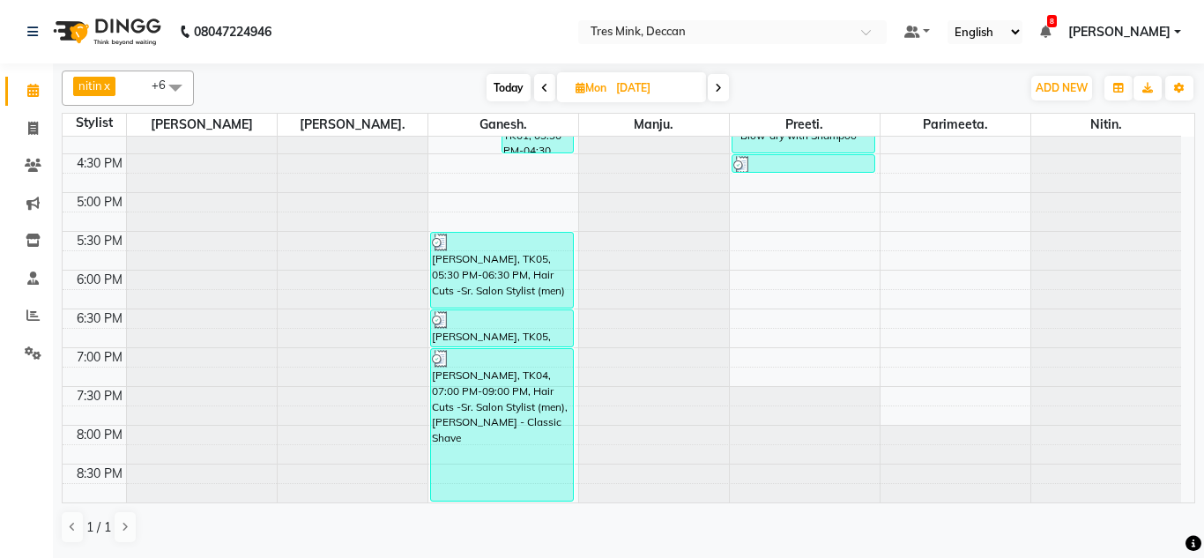
click at [500, 92] on span "Today" at bounding box center [509, 87] width 44 height 27
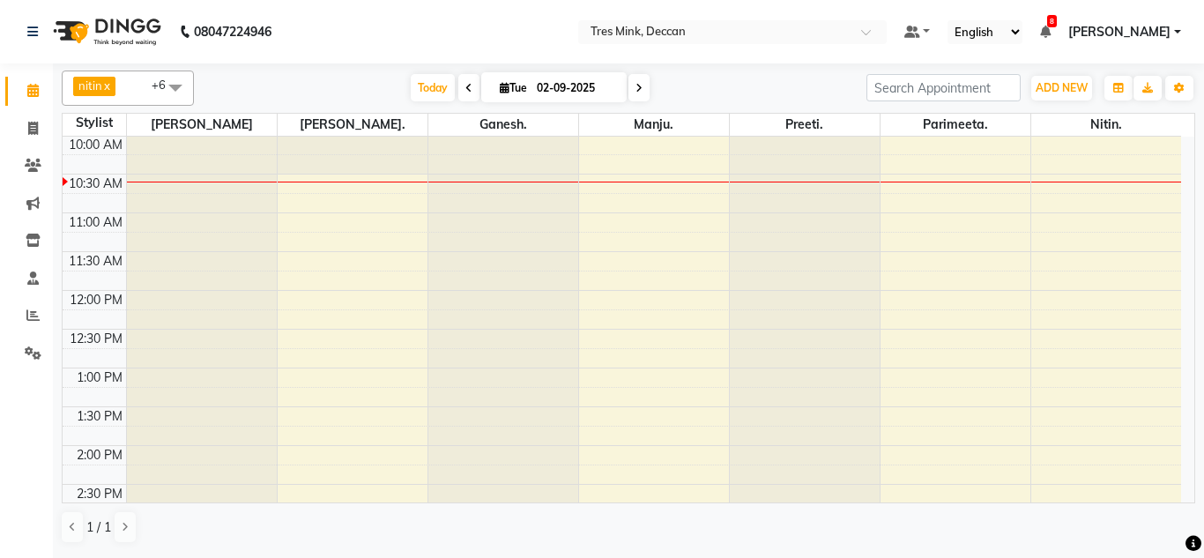
click at [637, 83] on icon at bounding box center [639, 88] width 7 height 11
type input "[DATE]"
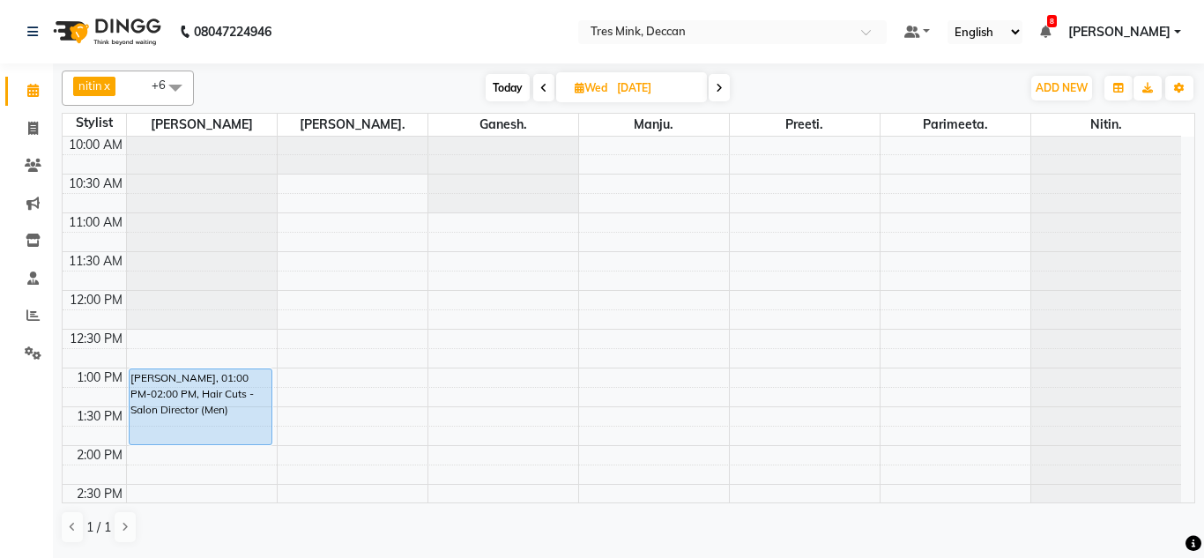
scroll to position [332, 0]
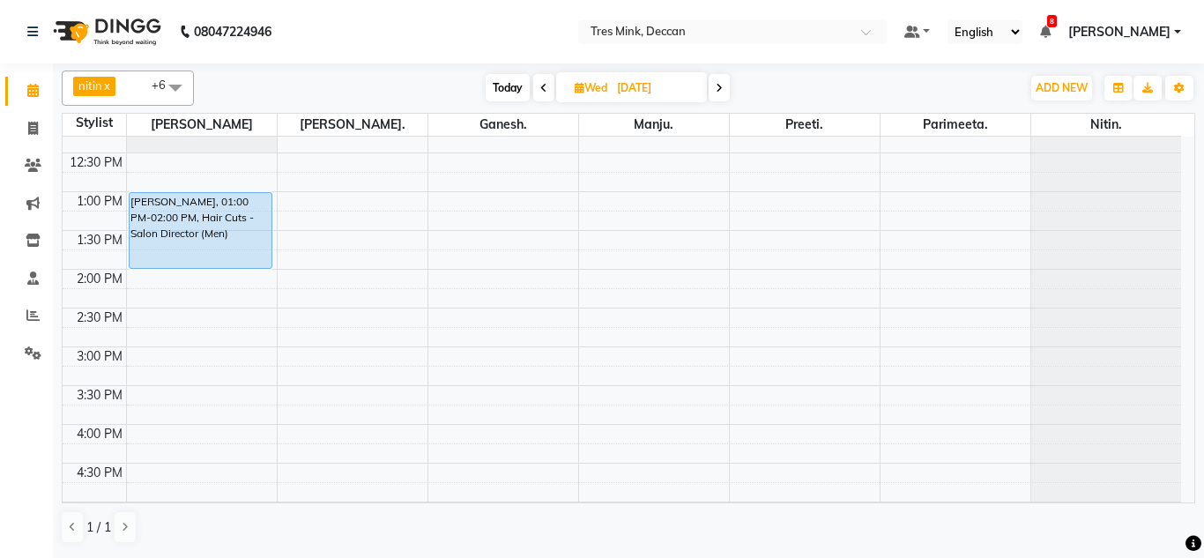
click at [142, 396] on div "8:00 AM 8:30 AM 9:00 AM 9:30 AM 10:00 AM 10:30 AM 11:00 AM 11:30 AM 12:00 PM 12…" at bounding box center [622, 308] width 1119 height 1008
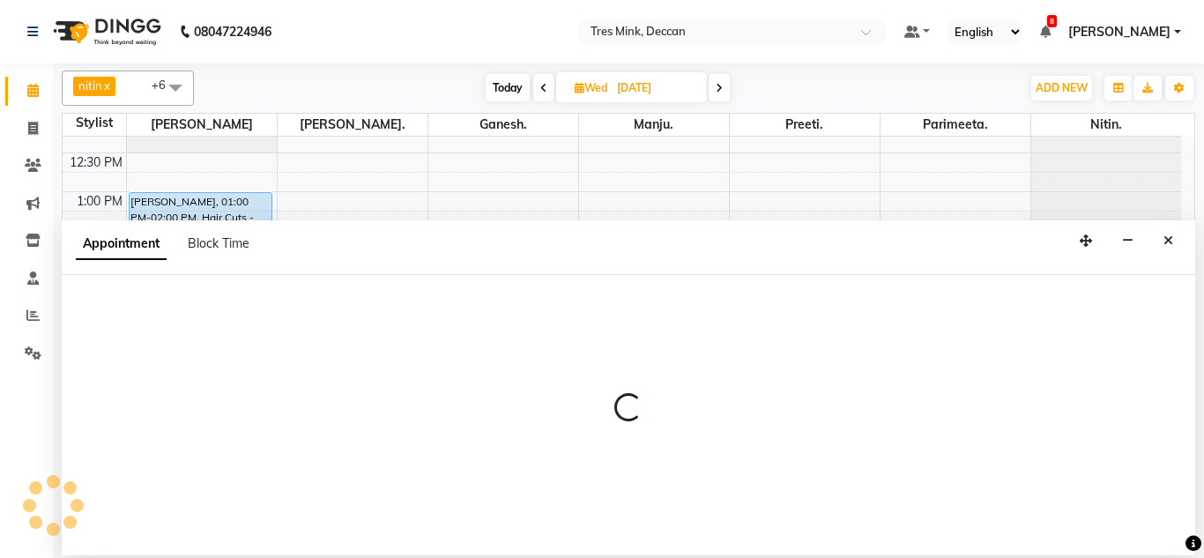
select select "59496"
select select "tentative"
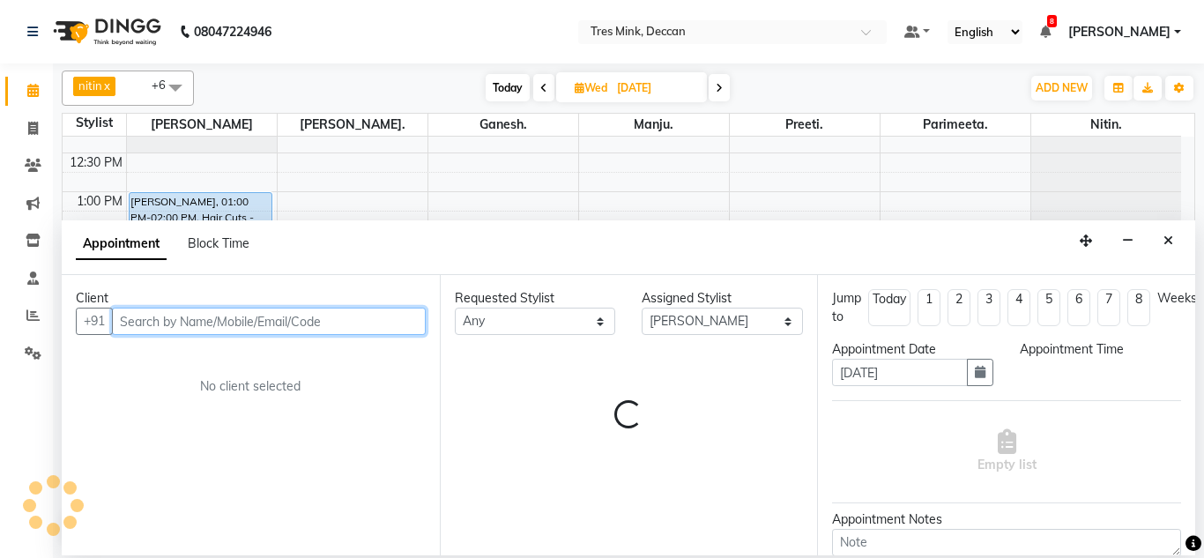
select select "930"
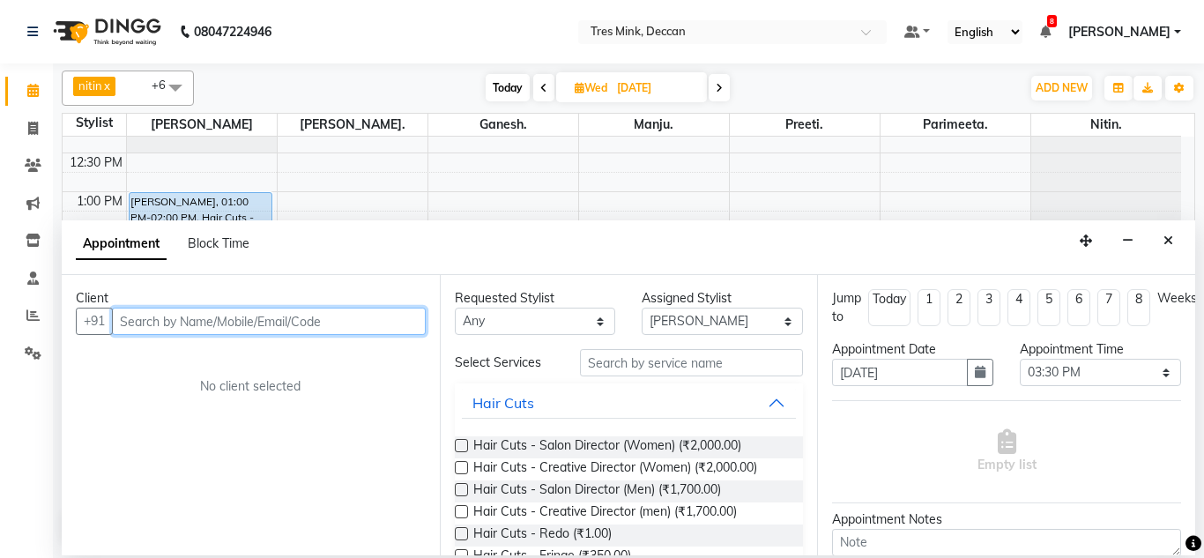
click at [146, 309] on input "text" at bounding box center [269, 321] width 314 height 27
click at [152, 316] on input "text" at bounding box center [269, 321] width 314 height 27
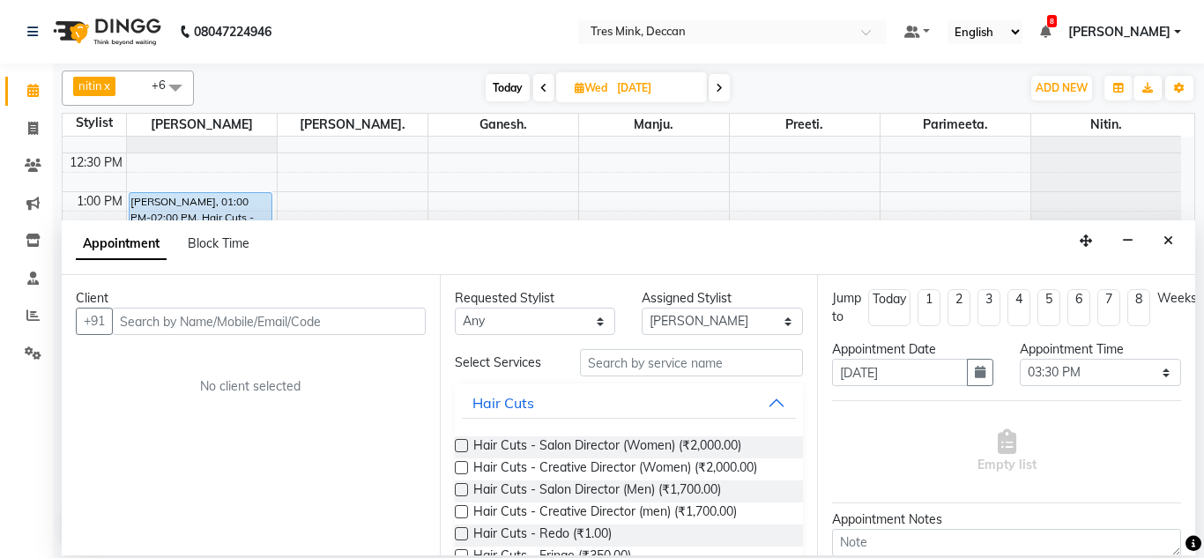
click at [167, 295] on div "Client" at bounding box center [251, 298] width 350 height 19
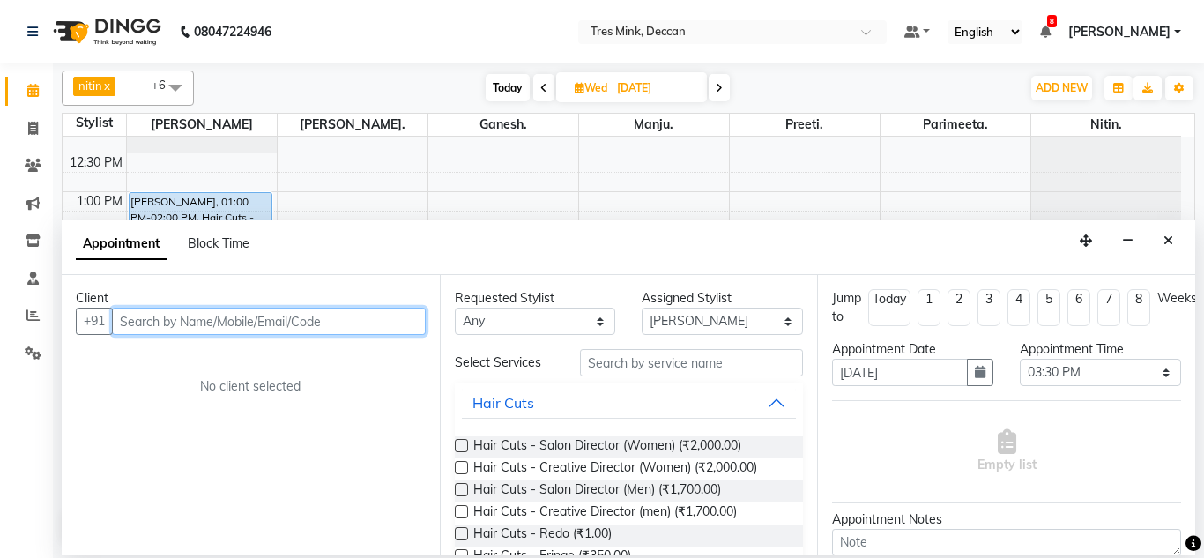
click at [129, 321] on input "text" at bounding box center [269, 321] width 314 height 27
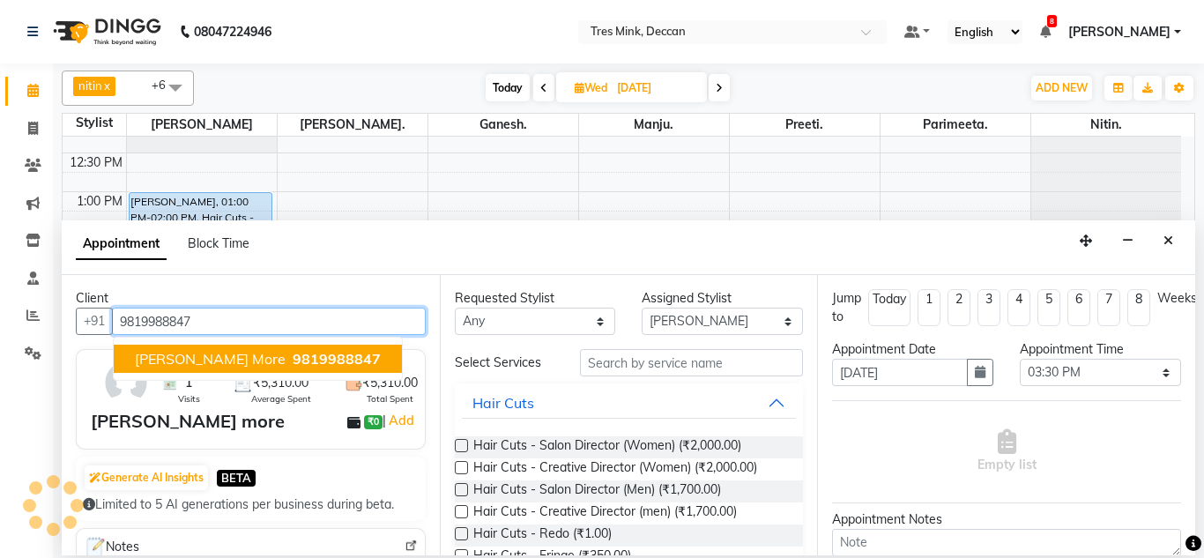
click at [167, 350] on span "prajakta more" at bounding box center [210, 359] width 151 height 18
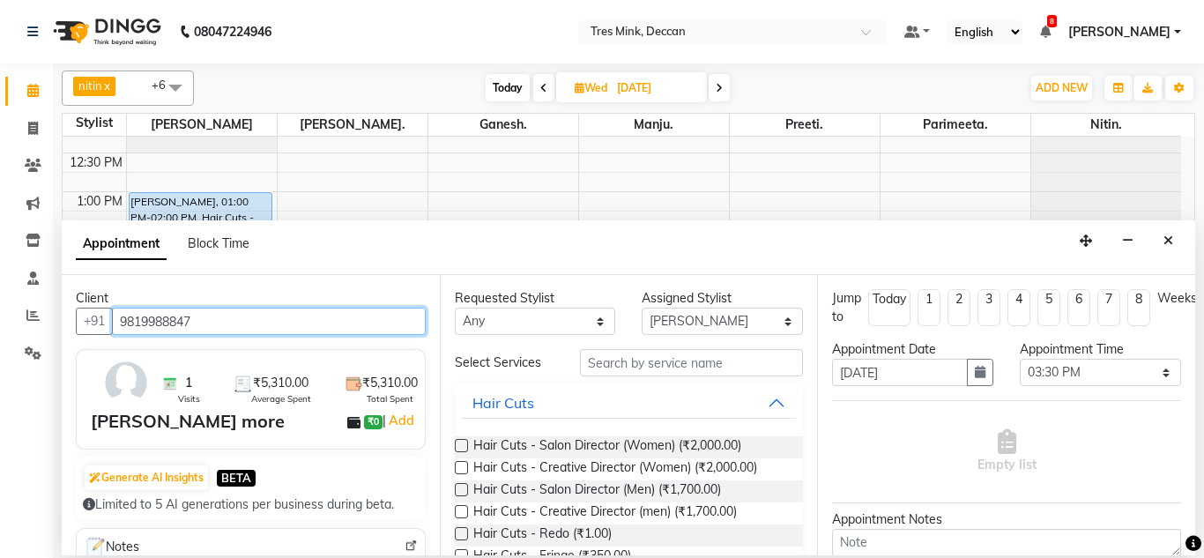
type input "9819988847"
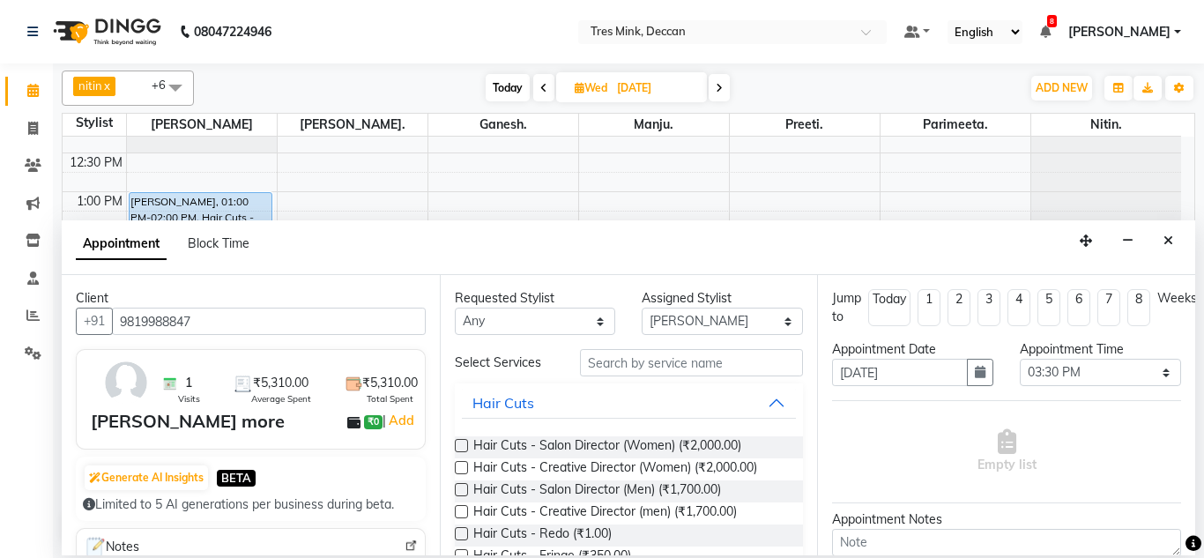
click at [462, 441] on label at bounding box center [461, 445] width 13 height 13
click at [462, 442] on input "checkbox" at bounding box center [460, 447] width 11 height 11
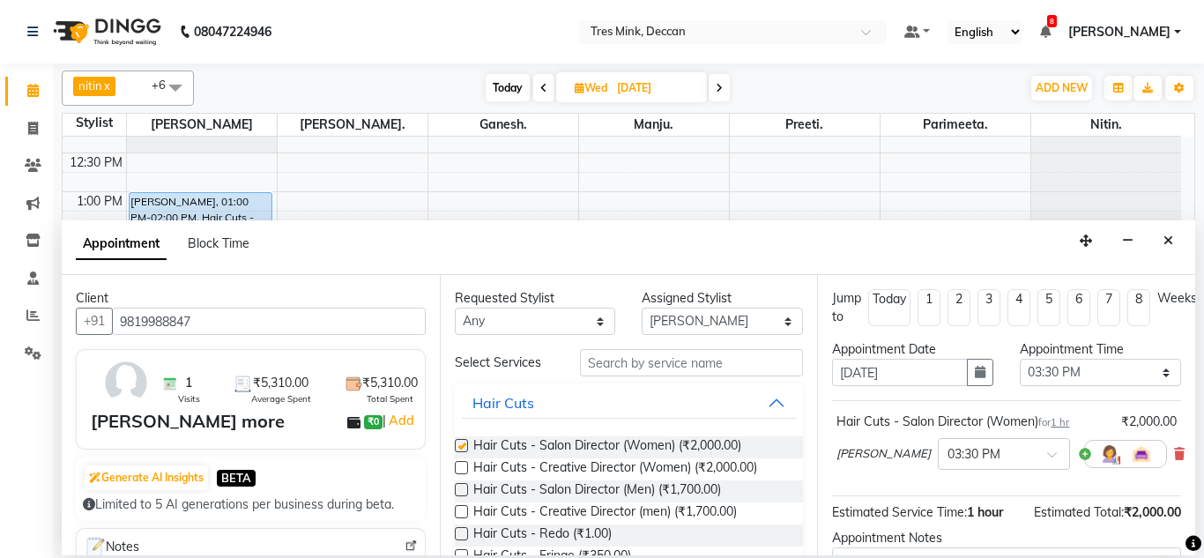
checkbox input "false"
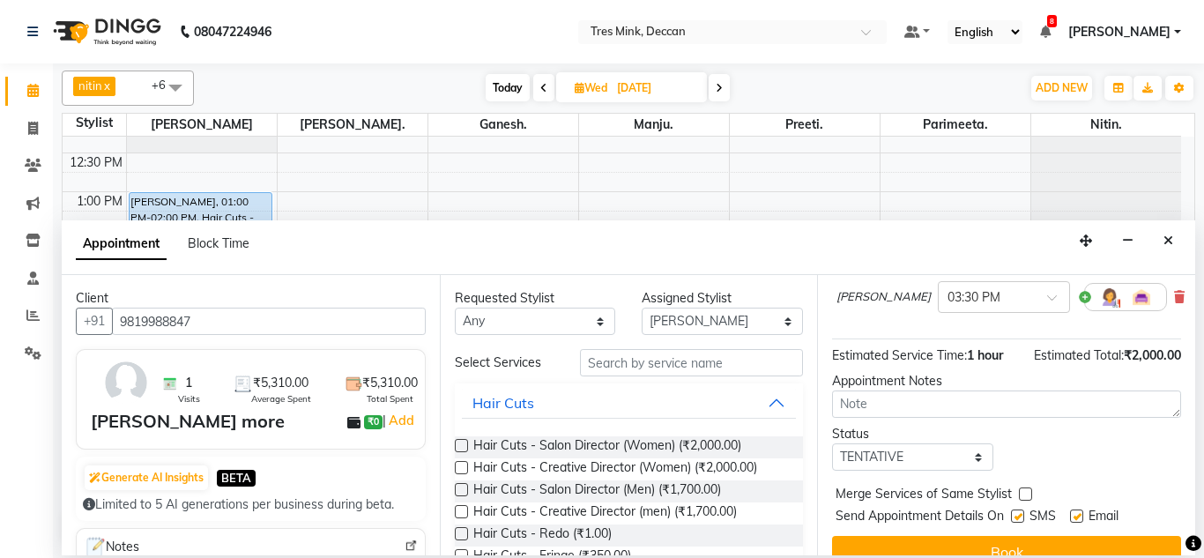
scroll to position [176, 0]
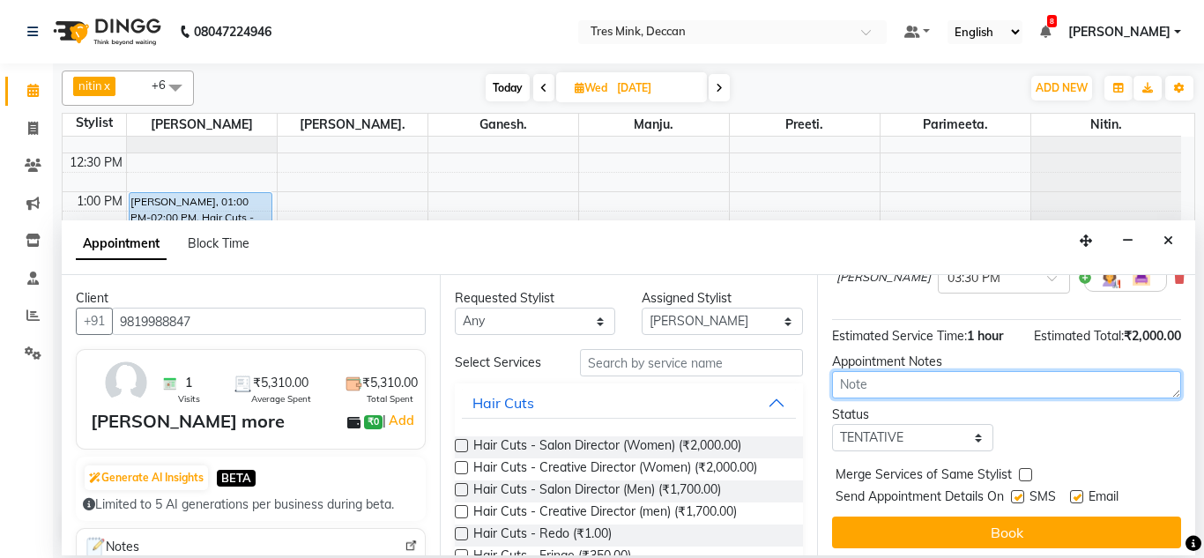
click at [889, 388] on textarea at bounding box center [1006, 384] width 349 height 27
type textarea "parimeeta 10-37"
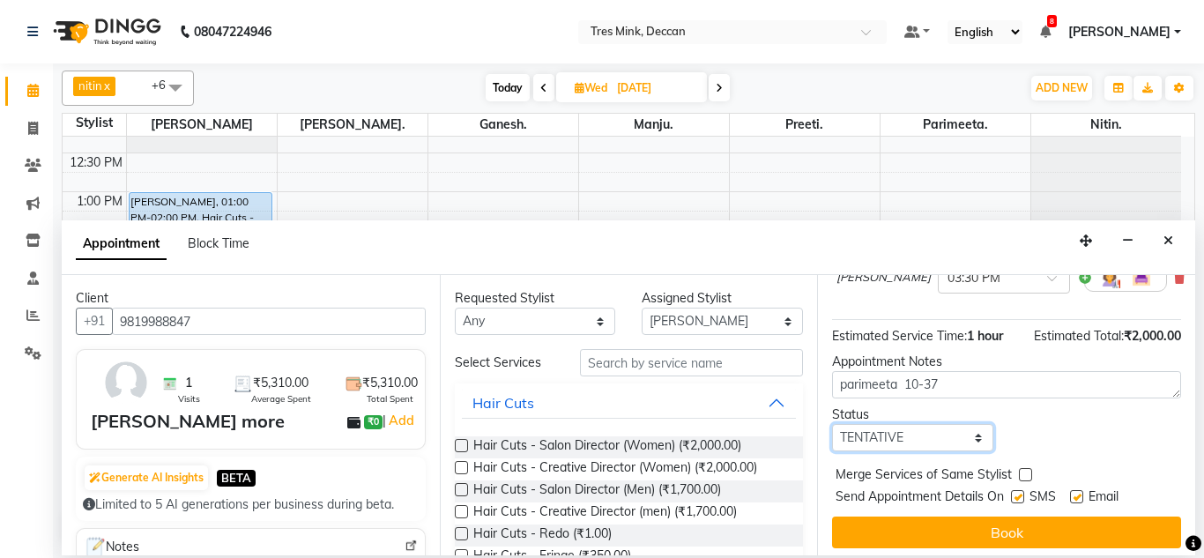
click at [873, 427] on select "Select TENTATIVE CONFIRM UPCOMING" at bounding box center [912, 437] width 161 height 27
click at [869, 442] on select "Select TENTATIVE CONFIRM UPCOMING" at bounding box center [912, 437] width 161 height 27
select select "upcoming"
click at [832, 427] on select "Select TENTATIVE CONFIRM UPCOMING" at bounding box center [912, 437] width 161 height 27
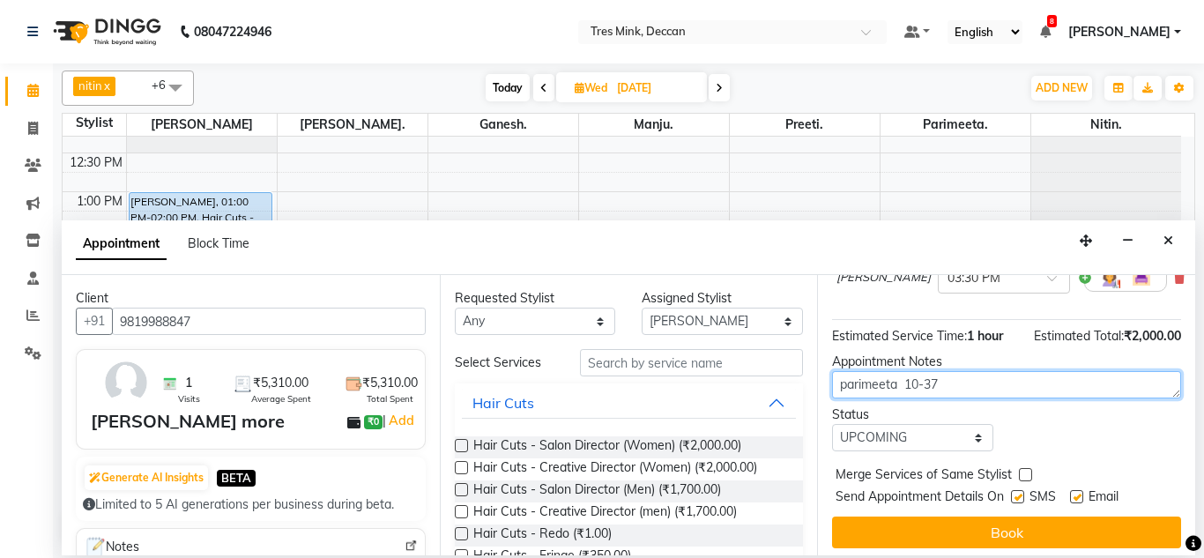
click at [995, 375] on textarea "parimeeta 10-37" at bounding box center [1006, 384] width 349 height 27
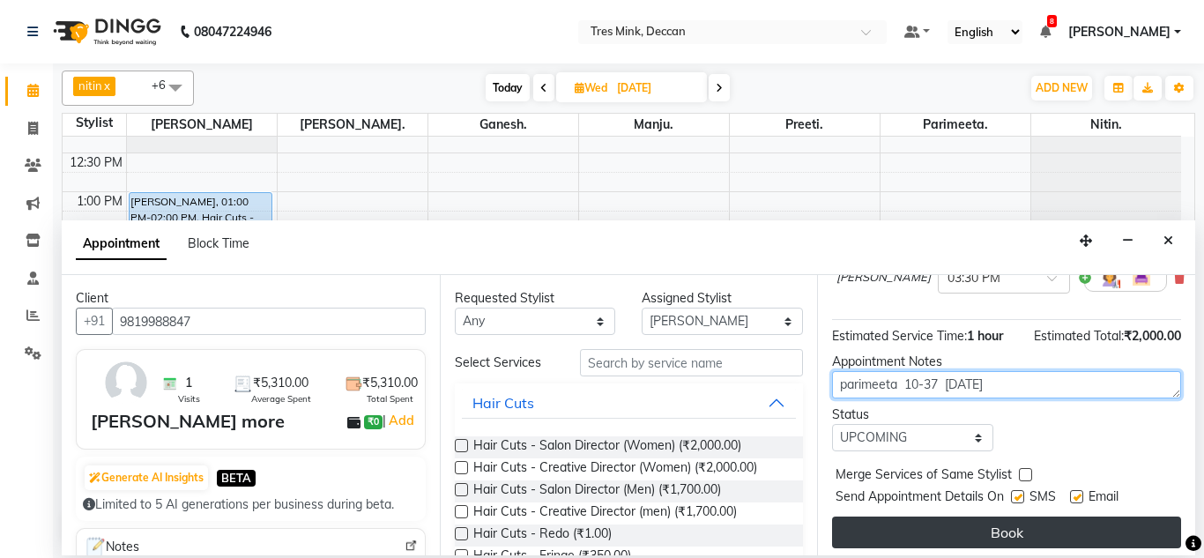
type textarea "parimeeta 10-37 2-9-2025"
click at [953, 525] on button "Book" at bounding box center [1006, 533] width 349 height 32
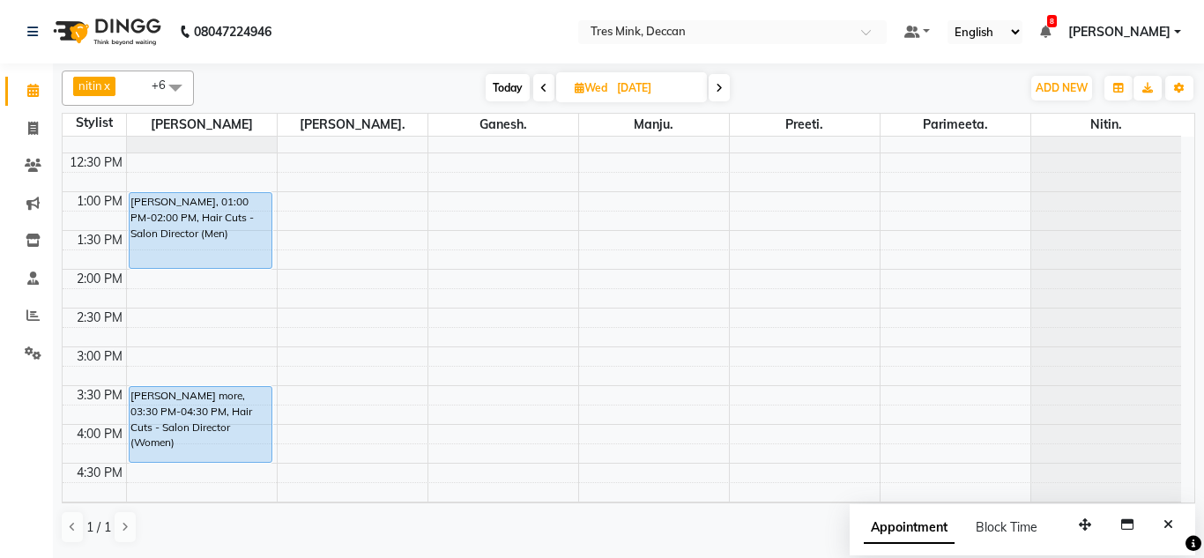
click at [951, 524] on span "Appointment" at bounding box center [909, 528] width 91 height 32
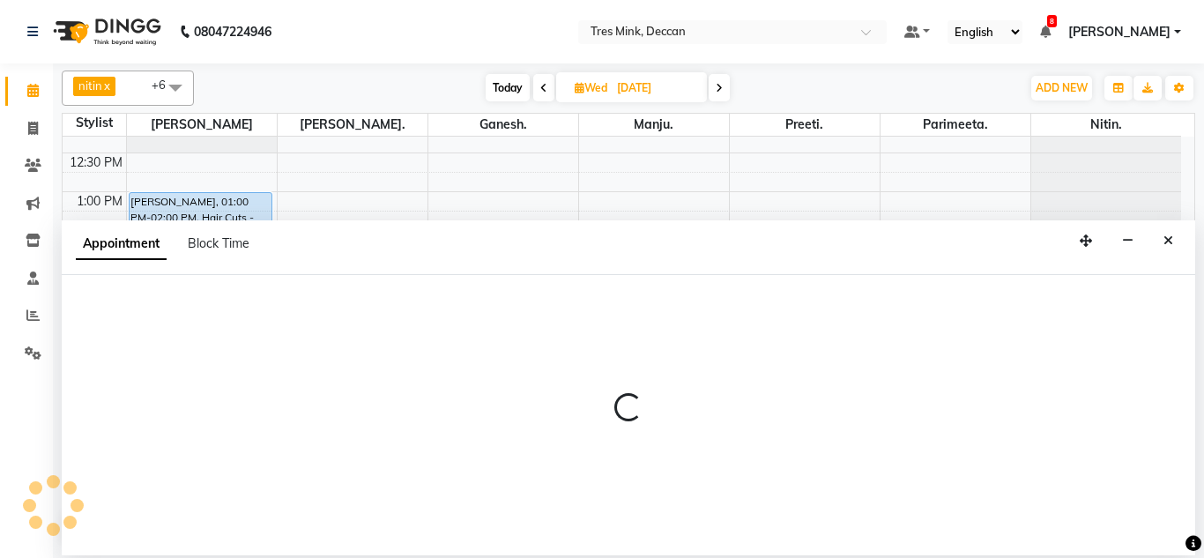
select select "tentative"
